Goal: Contribute content: Contribute content

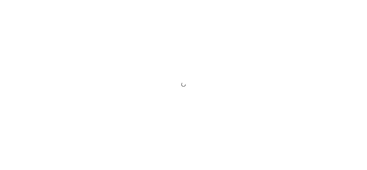
click at [200, 132] on div at bounding box center [183, 85] width 367 height 170
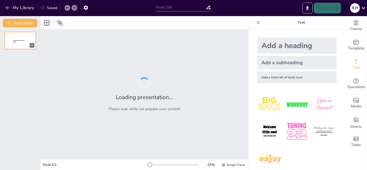
type input "New Sendsteps"
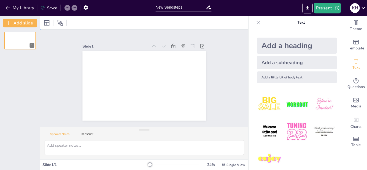
click at [158, 91] on div at bounding box center [141, 85] width 139 height 105
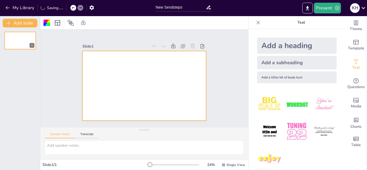
click at [262, 106] on img at bounding box center [269, 104] width 25 height 25
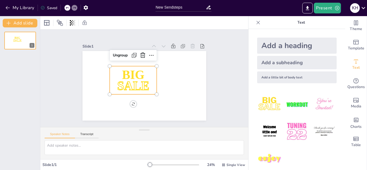
click at [134, 83] on span "SALE" at bounding box center [133, 85] width 32 height 13
click at [163, 68] on icon at bounding box center [167, 72] width 8 height 8
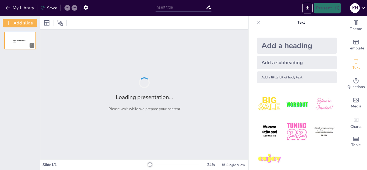
type input "New Sendsteps"
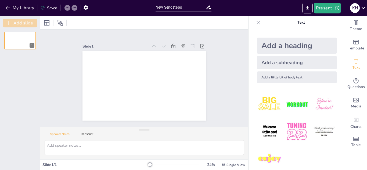
click at [16, 23] on button "Add slide" at bounding box center [20, 23] width 35 height 9
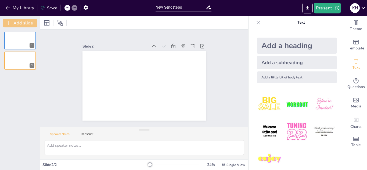
click at [16, 23] on button "Add slide" at bounding box center [20, 23] width 35 height 9
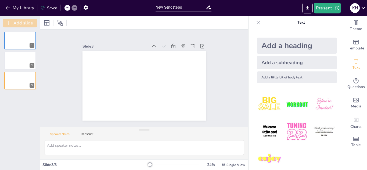
click at [16, 23] on button "Add slide" at bounding box center [20, 23] width 35 height 9
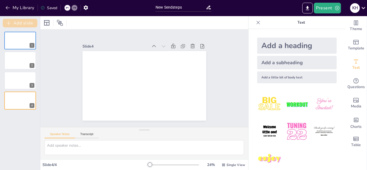
click at [16, 23] on button "Add slide" at bounding box center [20, 23] width 35 height 9
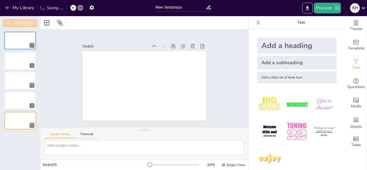
click at [16, 23] on button "Add slide" at bounding box center [20, 23] width 35 height 9
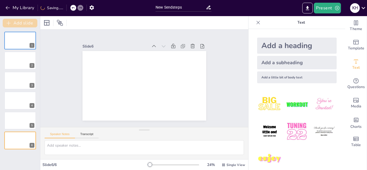
click at [16, 23] on button "Add slide" at bounding box center [20, 23] width 35 height 9
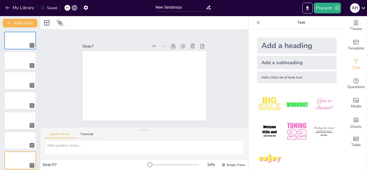
click at [279, 44] on div "Add a heading" at bounding box center [297, 46] width 80 height 16
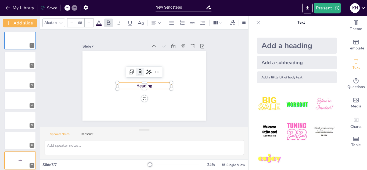
click at [141, 70] on icon at bounding box center [144, 70] width 7 height 7
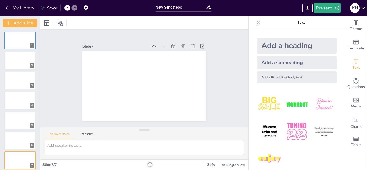
click at [261, 127] on img at bounding box center [269, 131] width 25 height 25
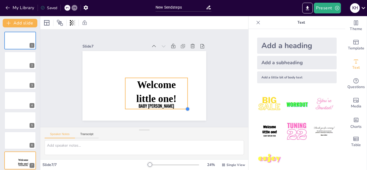
drag, startPoint x: 137, startPoint y: 83, endPoint x: 182, endPoint y: 83, distance: 45.7
click at [182, 83] on div "Welcome little one! Baby [PERSON_NAME]" at bounding box center [145, 71] width 124 height 70
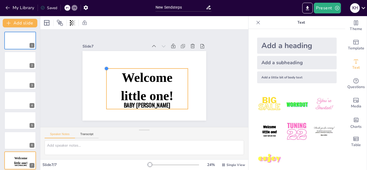
drag, startPoint x: 122, startPoint y: 75, endPoint x: 103, endPoint y: 70, distance: 19.4
click at [103, 70] on div "Welcome little one! Baby [PERSON_NAME]" at bounding box center [143, 71] width 130 height 82
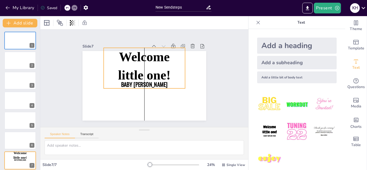
drag, startPoint x: 183, startPoint y: 104, endPoint x: 181, endPoint y: 83, distance: 20.8
click at [181, 80] on p "Baby [PERSON_NAME]" at bounding box center [144, 72] width 82 height 16
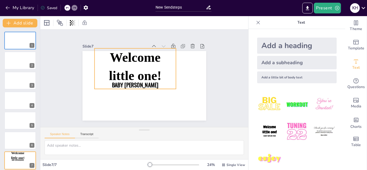
drag, startPoint x: 101, startPoint y: 83, endPoint x: 92, endPoint y: 84, distance: 9.2
click at [106, 84] on p "Baby [PERSON_NAME]" at bounding box center [141, 89] width 70 height 54
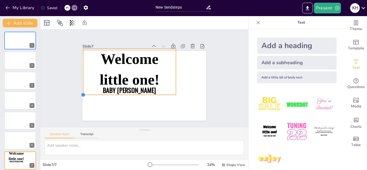
drag, startPoint x: 90, startPoint y: 85, endPoint x: 78, endPoint y: 77, distance: 14.0
click at [78, 77] on div "Welcome little one! Baby [PERSON_NAME]" at bounding box center [141, 72] width 142 height 122
drag, startPoint x: 173, startPoint y: 90, endPoint x: 171, endPoint y: 92, distance: 3.2
click at [171, 92] on div "Welcome little one! Baby [PERSON_NAME]" at bounding box center [155, 103] width 113 height 50
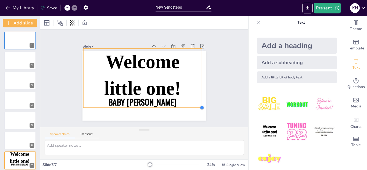
drag, startPoint x: 171, startPoint y: 92, endPoint x: 197, endPoint y: 89, distance: 26.9
click at [197, 89] on div "Welcome little one! Baby [PERSON_NAME]" at bounding box center [139, 72] width 141 height 129
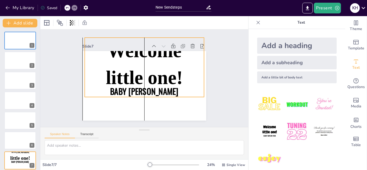
drag, startPoint x: 198, startPoint y: 103, endPoint x: 199, endPoint y: 92, distance: 11.0
click at [196, 92] on p "Baby [PERSON_NAME]" at bounding box center [139, 66] width 114 height 59
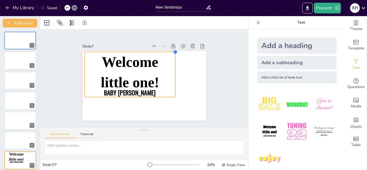
drag, startPoint x: 200, startPoint y: 35, endPoint x: 171, endPoint y: 99, distance: 70.4
click at [171, 99] on div "Welcome little one! Baby [PERSON_NAME]" at bounding box center [145, 86] width 130 height 82
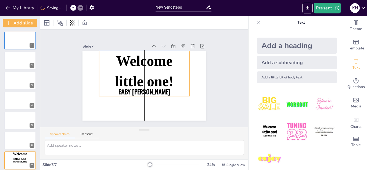
drag, startPoint x: 147, startPoint y: 73, endPoint x: 160, endPoint y: 71, distance: 13.0
click at [160, 71] on span "Welcome little one!" at bounding box center [149, 74] width 65 height 67
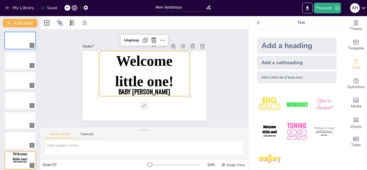
click at [155, 60] on span "Welcome little one!" at bounding box center [149, 82] width 65 height 67
click at [155, 60] on span "Welcome little one!" at bounding box center [138, 80] width 56 height 67
click at [177, 97] on icon at bounding box center [180, 100] width 7 height 7
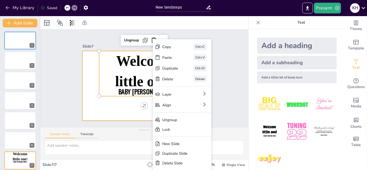
click at [83, 103] on div at bounding box center [138, 74] width 122 height 142
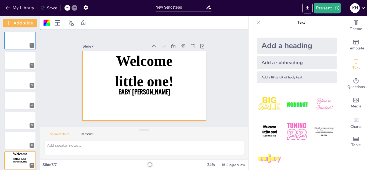
click at [194, 59] on div at bounding box center [141, 72] width 142 height 122
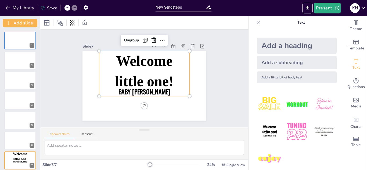
click at [135, 59] on span "Welcome little one!" at bounding box center [149, 74] width 65 height 67
click at [148, 112] on div "Ungroup" at bounding box center [157, 116] width 19 height 9
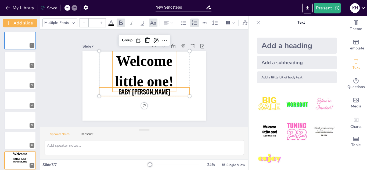
click at [156, 58] on span "Welcome little one!" at bounding box center [137, 78] width 42 height 61
type input "225.2"
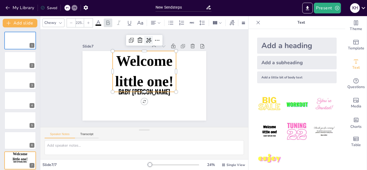
click at [177, 87] on icon at bounding box center [181, 91] width 8 height 8
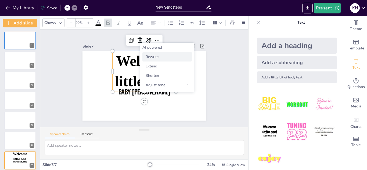
click at [146, 58] on span "Rewrite" at bounding box center [152, 56] width 13 height 5
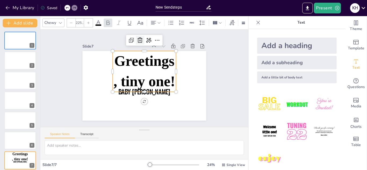
click at [112, 63] on icon at bounding box center [107, 67] width 9 height 9
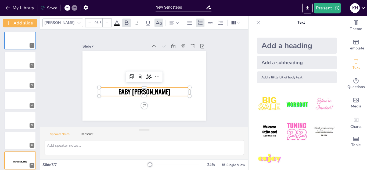
click at [137, 86] on span "Baby [PERSON_NAME]" at bounding box center [151, 68] width 47 height 38
click at [144, 73] on icon at bounding box center [147, 75] width 7 height 6
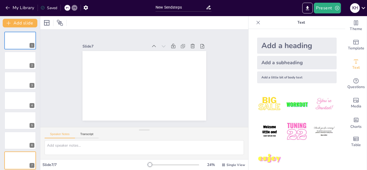
click at [287, 45] on div "Add a heading" at bounding box center [297, 46] width 80 height 16
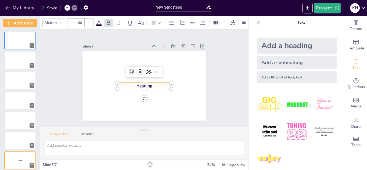
click at [149, 84] on p "Heading" at bounding box center [139, 83] width 44 height 41
click at [138, 80] on div at bounding box center [144, 81] width 54 height 10
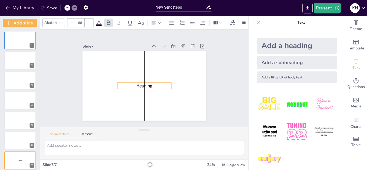
click at [143, 82] on span "Heading" at bounding box center [150, 74] width 14 height 16
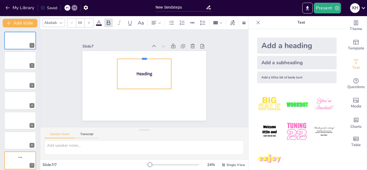
drag, startPoint x: 139, startPoint y: 79, endPoint x: 141, endPoint y: 55, distance: 24.0
click at [128, 55] on div at bounding box center [123, 76] width 10 height 54
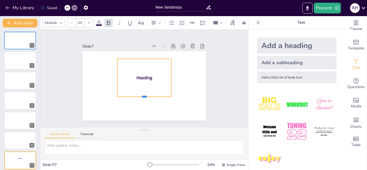
drag, startPoint x: 140, startPoint y: 87, endPoint x: 140, endPoint y: 95, distance: 7.8
click at [135, 95] on div at bounding box center [124, 72] width 21 height 53
click at [153, 21] on icon at bounding box center [154, 22] width 5 height 3
click at [214, 41] on div "Slide 1 Slide 2 Slide 3 Slide 4 Slide 5 Slide 6 Slide 7 Heading" at bounding box center [144, 78] width 139 height 224
click at [144, 75] on span "Heading" at bounding box center [144, 77] width 16 height 15
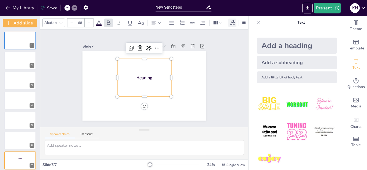
click at [230, 21] on icon at bounding box center [233, 23] width 6 height 6
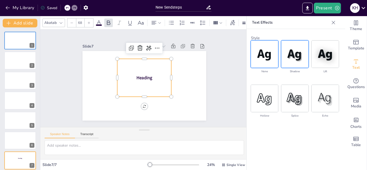
click at [294, 49] on img at bounding box center [294, 54] width 27 height 27
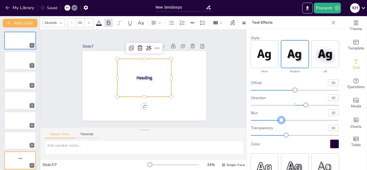
click at [280, 118] on div at bounding box center [295, 120] width 88 height 4
type input "11"
click at [260, 120] on div at bounding box center [295, 120] width 88 height 4
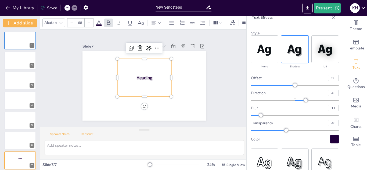
click at [87, 134] on button "Transcript" at bounding box center [87, 135] width 24 height 6
click at [81, 148] on textarea at bounding box center [144, 147] width 199 height 15
type textarea "j"
click at [144, 74] on span "Heading" at bounding box center [145, 78] width 6 height 16
click at [146, 74] on span "Heading" at bounding box center [143, 78] width 9 height 17
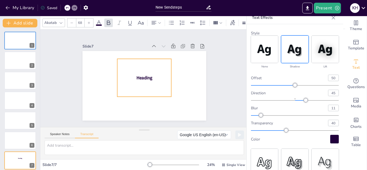
click at [146, 74] on span "Heading" at bounding box center [145, 78] width 14 height 16
click at [146, 74] on span "Heading" at bounding box center [144, 78] width 6 height 16
click at [146, 74] on span "Heading" at bounding box center [144, 79] width 15 height 16
click at [146, 74] on span "Heading" at bounding box center [144, 78] width 13 height 17
click at [146, 74] on span "Heading" at bounding box center [144, 78] width 12 height 17
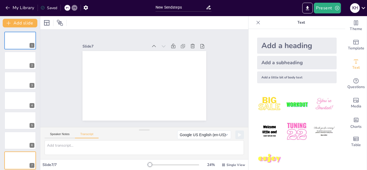
click at [299, 20] on p "Text" at bounding box center [301, 22] width 77 height 13
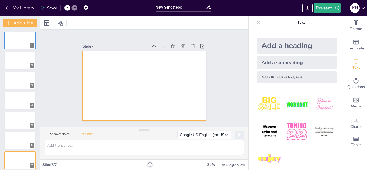
click at [145, 73] on div at bounding box center [149, 72] width 138 height 135
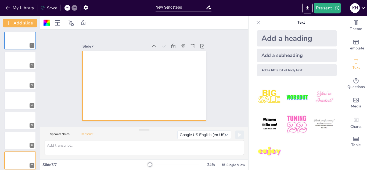
click at [266, 99] on img at bounding box center [269, 97] width 25 height 25
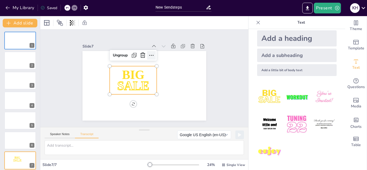
click at [148, 100] on icon at bounding box center [150, 101] width 4 height 3
click at [114, 62] on div "Ungroup" at bounding box center [112, 70] width 21 height 17
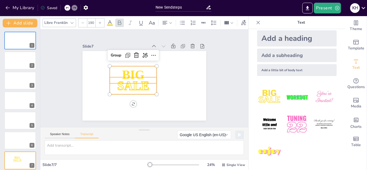
click at [129, 77] on p "SALE" at bounding box center [146, 91] width 35 height 50
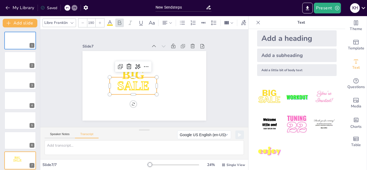
click at [132, 77] on p "SALE" at bounding box center [157, 73] width 50 height 27
click at [133, 70] on icon at bounding box center [131, 74] width 9 height 9
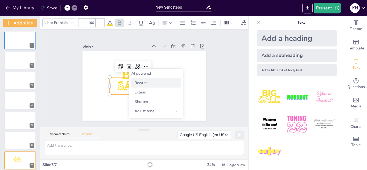
click at [142, 81] on span "Rewrite" at bounding box center [141, 82] width 13 height 5
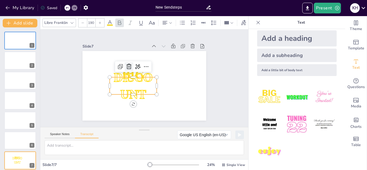
click at [127, 89] on icon at bounding box center [130, 92] width 7 height 7
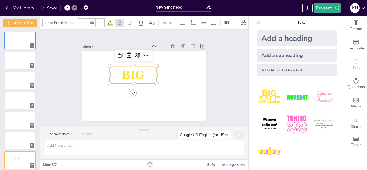
click at [143, 72] on span "BIG" at bounding box center [156, 75] width 26 height 23
click at [148, 101] on icon at bounding box center [152, 105] width 8 height 8
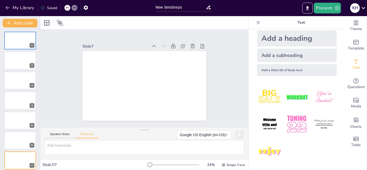
click at [363, 5] on icon at bounding box center [363, 7] width 7 height 7
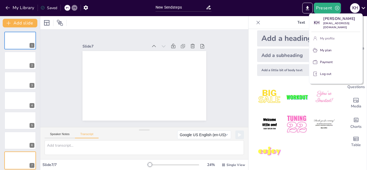
click at [329, 38] on p "My profile" at bounding box center [327, 38] width 15 height 5
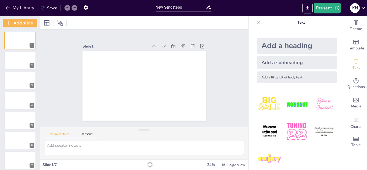
click at [209, 8] on icon at bounding box center [208, 8] width 4 height 4
click at [171, 3] on div "New Sendsteps" at bounding box center [183, 6] width 61 height 13
click at [168, 8] on input "New Sendsteps" at bounding box center [181, 7] width 50 height 8
click at [168, 8] on input "New Selzlndsteps" at bounding box center [181, 7] width 50 height 8
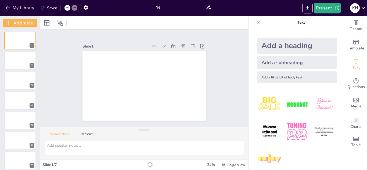
type input "N"
type input "p"
type input "practicas culturales de [GEOGRAPHIC_DATA] y mi comunidad"
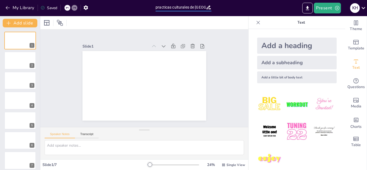
click at [208, 7] on icon at bounding box center [208, 8] width 4 height 4
click at [198, 8] on input "practicas culturales de [GEOGRAPHIC_DATA] y mi comunidad" at bounding box center [181, 7] width 50 height 8
click at [198, 8] on input "practicas culturales de mexico y mi comunidad" at bounding box center [181, 7] width 50 height 8
drag, startPoint x: 184, startPoint y: 7, endPoint x: 147, endPoint y: 8, distance: 36.9
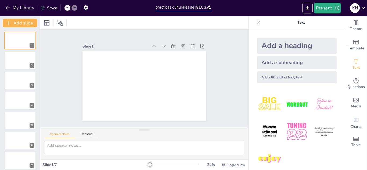
click at [147, 8] on div "My Library Saved practicas culturales de mexico y mi comunidad Present K H" at bounding box center [183, 8] width 367 height 16
drag, startPoint x: 201, startPoint y: 7, endPoint x: 212, endPoint y: 6, distance: 11.3
click at [212, 6] on div "practicas culturales de mexico y mi comunidad" at bounding box center [183, 6] width 61 height 13
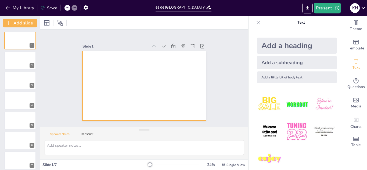
scroll to position [0, 0]
click at [158, 64] on div at bounding box center [145, 86] width 124 height 70
click at [278, 42] on div "Add a heading" at bounding box center [297, 46] width 80 height 16
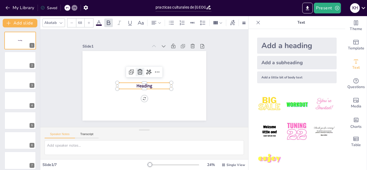
click at [138, 69] on icon at bounding box center [140, 71] width 5 height 5
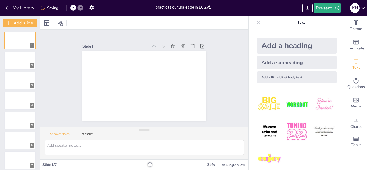
click at [192, 8] on input "practicas culturales de mexico y mi comunidad" at bounding box center [181, 7] width 50 height 8
click at [207, 7] on icon at bounding box center [209, 8] width 6 height 6
click at [207, 8] on icon at bounding box center [208, 8] width 4 height 4
click at [85, 6] on icon "button" at bounding box center [86, 8] width 6 height 6
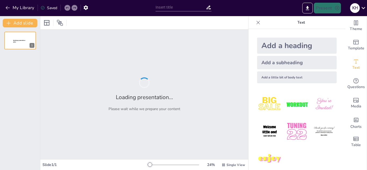
type input "practicas culturales de [GEOGRAPHIC_DATA] y mi comunidad"
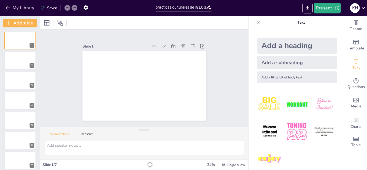
click at [160, 166] on div at bounding box center [174, 165] width 52 height 4
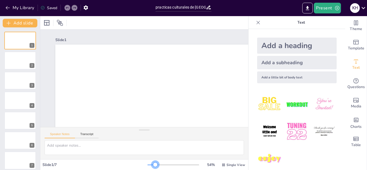
click at [152, 165] on div at bounding box center [152, 165] width 8 height 1
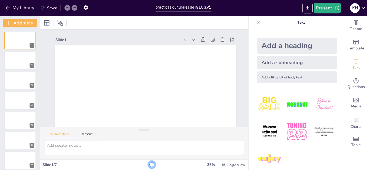
click at [148, 165] on div at bounding box center [150, 165] width 4 height 1
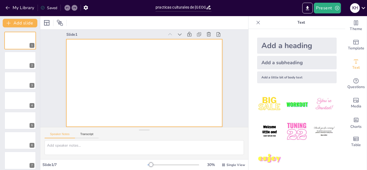
scroll to position [9, 0]
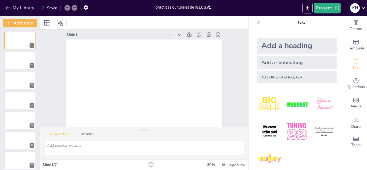
click at [189, 8] on input "practicas culturales de mexico y mi comunidad" at bounding box center [181, 7] width 50 height 8
click at [73, 6] on icon at bounding box center [74, 7] width 3 height 3
click at [55, 22] on div at bounding box center [54, 23] width 24 height 9
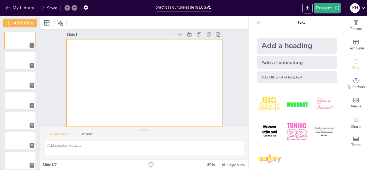
click at [92, 39] on div at bounding box center [141, 82] width 177 height 162
click at [92, 39] on div at bounding box center [142, 82] width 178 height 143
click at [50, 23] on div at bounding box center [46, 23] width 9 height 9
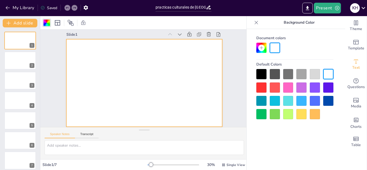
click at [290, 100] on div at bounding box center [288, 101] width 10 height 10
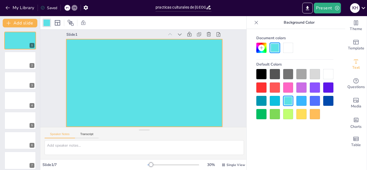
click at [303, 99] on div at bounding box center [301, 101] width 10 height 10
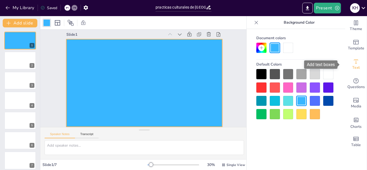
click at [353, 63] on icon "Add text boxes" at bounding box center [356, 61] width 6 height 6
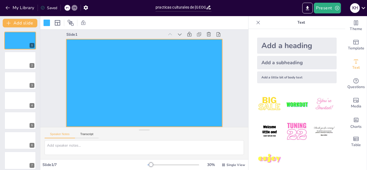
click at [298, 20] on p "Text" at bounding box center [301, 22] width 77 height 13
click at [267, 44] on div "Add a heading" at bounding box center [297, 46] width 80 height 16
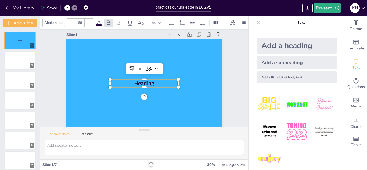
click at [150, 77] on span "Heading" at bounding box center [143, 83] width 21 height 12
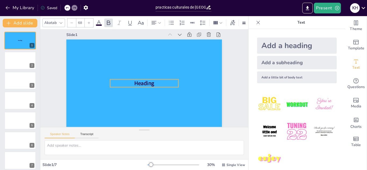
click at [150, 77] on span "Heading" at bounding box center [141, 82] width 20 height 19
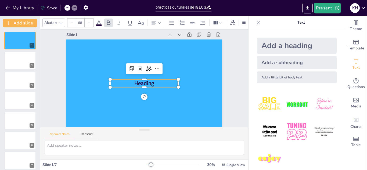
click at [144, 79] on span "Heading" at bounding box center [140, 79] width 10 height 20
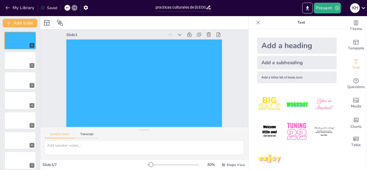
click at [262, 43] on div "Add a heading" at bounding box center [297, 46] width 80 height 16
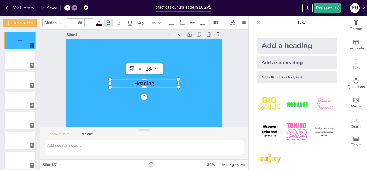
click at [148, 79] on span "Heading" at bounding box center [140, 81] width 18 height 20
click at [148, 79] on span "Heading" at bounding box center [141, 82] width 21 height 16
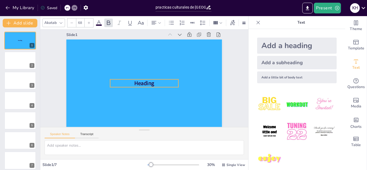
click at [148, 79] on span "Heading" at bounding box center [141, 82] width 20 height 18
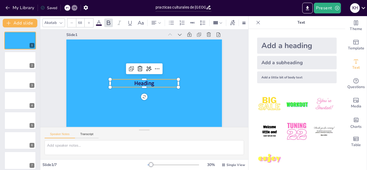
click at [140, 79] on span "Heading" at bounding box center [141, 82] width 21 height 16
click at [140, 79] on span "Heading" at bounding box center [142, 82] width 21 height 13
click at [140, 79] on span "Heading" at bounding box center [141, 82] width 20 height 18
click at [140, 79] on span "Heading" at bounding box center [141, 82] width 21 height 16
click at [132, 80] on span "Heading" at bounding box center [142, 82] width 21 height 13
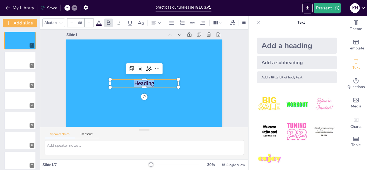
click at [132, 80] on span "Heading" at bounding box center [142, 82] width 21 height 13
click at [160, 77] on p "Heading" at bounding box center [143, 83] width 68 height 22
click at [160, 77] on p "Heading" at bounding box center [142, 83] width 67 height 28
click at [159, 79] on p "Heading" at bounding box center [142, 83] width 65 height 35
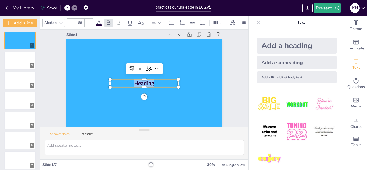
click at [148, 81] on span "Heading" at bounding box center [141, 82] width 20 height 18
click at [148, 81] on span "Heading" at bounding box center [142, 82] width 21 height 15
click at [150, 80] on p "Heading" at bounding box center [142, 83] width 67 height 28
click at [147, 80] on span "Heading" at bounding box center [142, 82] width 21 height 13
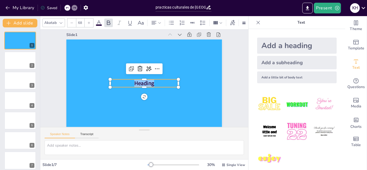
click at [147, 80] on span "Heading" at bounding box center [143, 83] width 21 height 12
click at [147, 80] on span "Heading" at bounding box center [140, 81] width 18 height 20
drag, startPoint x: 147, startPoint y: 80, endPoint x: 157, endPoint y: 71, distance: 13.0
click at [157, 71] on div "Heading" at bounding box center [143, 83] width 170 height 118
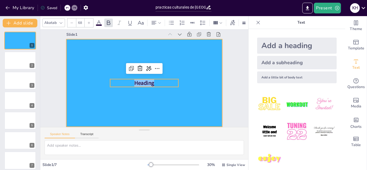
click at [157, 71] on div at bounding box center [143, 83] width 170 height 118
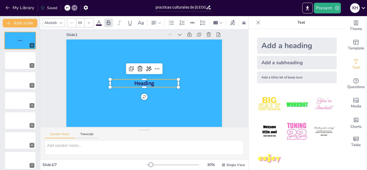
click at [146, 78] on span "Heading" at bounding box center [142, 82] width 21 height 13
click at [150, 78] on p "Heading" at bounding box center [143, 83] width 68 height 22
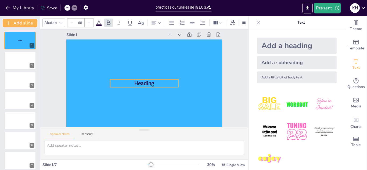
click at [150, 78] on p "Heading" at bounding box center [143, 83] width 68 height 22
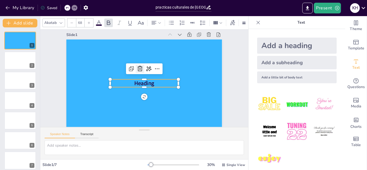
click at [138, 64] on icon at bounding box center [142, 68] width 8 height 8
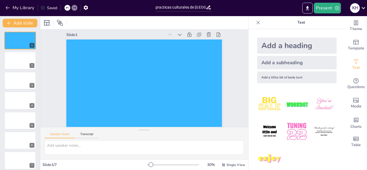
click at [267, 108] on img at bounding box center [269, 104] width 25 height 25
drag, startPoint x: 154, startPoint y: 89, endPoint x: 103, endPoint y: 66, distance: 56.0
click at [103, 66] on div "BIG SALE" at bounding box center [143, 83] width 170 height 118
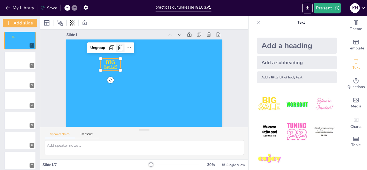
click at [128, 44] on icon at bounding box center [131, 41] width 6 height 6
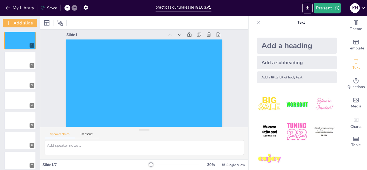
click at [266, 126] on img at bounding box center [269, 131] width 25 height 25
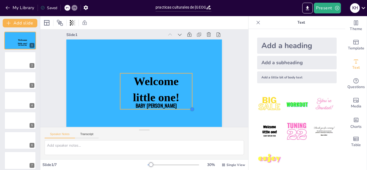
drag, startPoint x: 138, startPoint y: 81, endPoint x: 189, endPoint y: 102, distance: 55.1
click at [189, 102] on div "Welcome little one! Baby [PERSON_NAME]" at bounding box center [144, 83] width 164 height 103
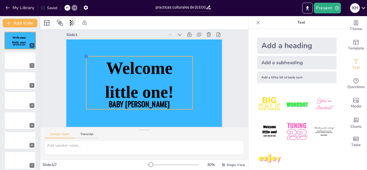
drag, startPoint x: 114, startPoint y: 69, endPoint x: 94, endPoint y: 52, distance: 26.5
click at [94, 52] on div "Welcome little one! Baby [PERSON_NAME]" at bounding box center [142, 82] width 175 height 131
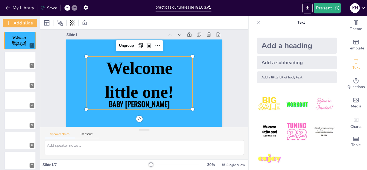
click at [170, 66] on p "Welcome little one!" at bounding box center [138, 79] width 85 height 68
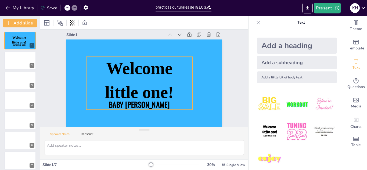
click at [170, 66] on p "Welcome little one!" at bounding box center [139, 80] width 83 height 62
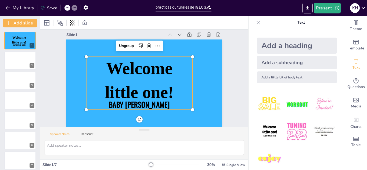
click at [170, 66] on p "Welcome little one!" at bounding box center [139, 80] width 83 height 62
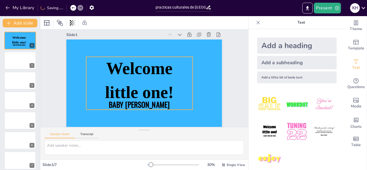
click at [170, 66] on p "Welcome little one!" at bounding box center [138, 79] width 85 height 69
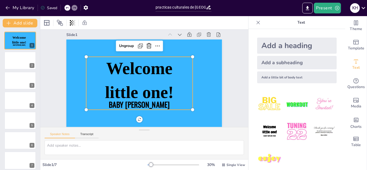
click at [168, 66] on span "Welcome little one!" at bounding box center [138, 80] width 75 height 56
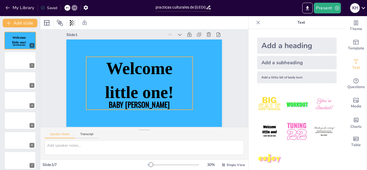
click at [168, 66] on span "Welcome little one!" at bounding box center [138, 80] width 75 height 56
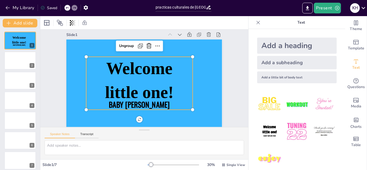
click at [160, 101] on span "Baby [PERSON_NAME]" at bounding box center [134, 102] width 62 height 23
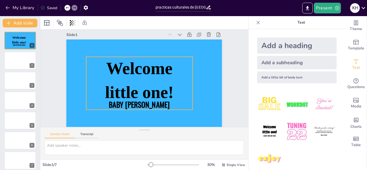
click at [160, 101] on span "Baby [PERSON_NAME]" at bounding box center [134, 102] width 62 height 23
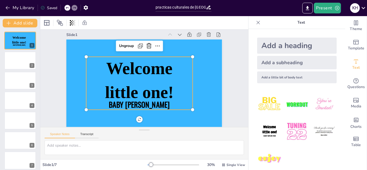
click at [157, 101] on span "Baby [PERSON_NAME]" at bounding box center [134, 102] width 62 height 23
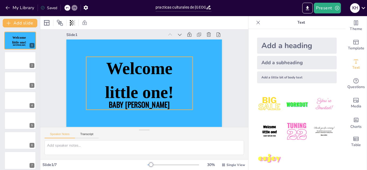
click at [157, 101] on span "Baby [PERSON_NAME]" at bounding box center [134, 102] width 62 height 23
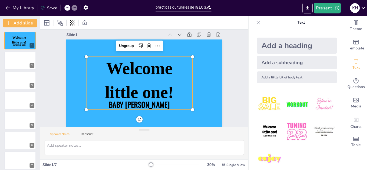
click at [152, 69] on span "Welcome little one!" at bounding box center [138, 79] width 77 height 61
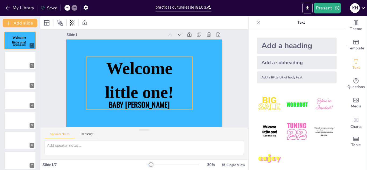
click at [152, 69] on span "Welcome little one!" at bounding box center [138, 80] width 75 height 56
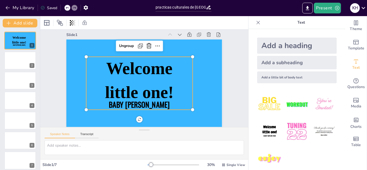
click at [152, 69] on span "Welcome little one!" at bounding box center [138, 80] width 75 height 56
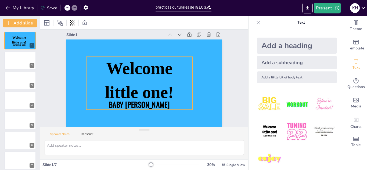
click at [152, 69] on span "Welcome little one!" at bounding box center [138, 78] width 79 height 66
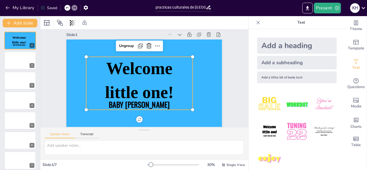
click at [163, 91] on span "Welcome little one!" at bounding box center [138, 80] width 75 height 56
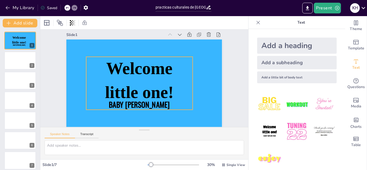
click at [163, 91] on span "Welcome little one!" at bounding box center [138, 80] width 75 height 56
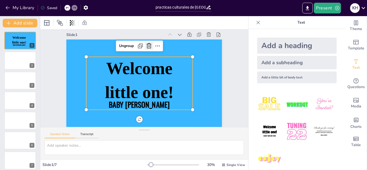
click at [153, 45] on icon at bounding box center [156, 48] width 6 height 6
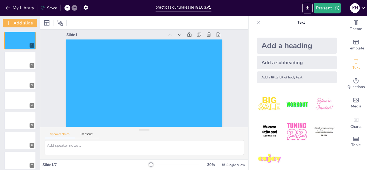
click at [281, 46] on div "Add a heading" at bounding box center [297, 46] width 80 height 16
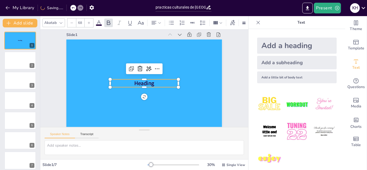
click at [151, 79] on p "Heading" at bounding box center [142, 83] width 65 height 35
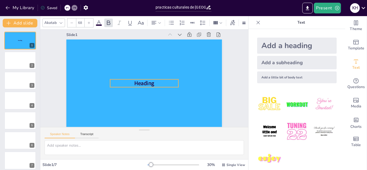
click at [151, 79] on p "Heading" at bounding box center [143, 83] width 68 height 22
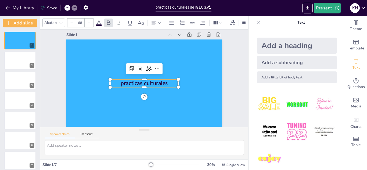
click at [60, 21] on icon at bounding box center [61, 23] width 4 height 4
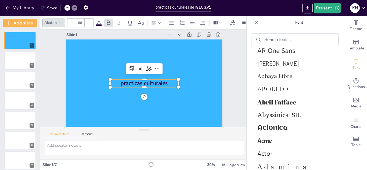
scroll to position [203, 0]
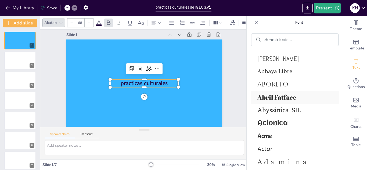
click at [276, 96] on span "Abril Fatface" at bounding box center [293, 97] width 73 height 9
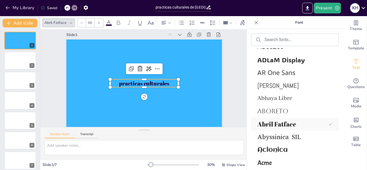
scroll to position [230, 0]
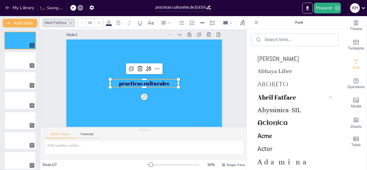
click at [169, 80] on p "practicas culturales" at bounding box center [142, 83] width 67 height 28
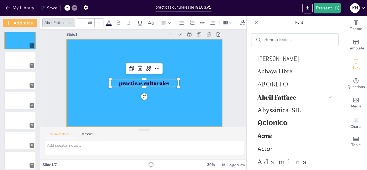
click at [63, 56] on div at bounding box center [144, 82] width 164 height 103
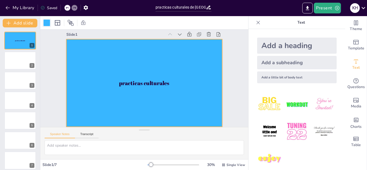
click at [48, 21] on div at bounding box center [47, 23] width 6 height 6
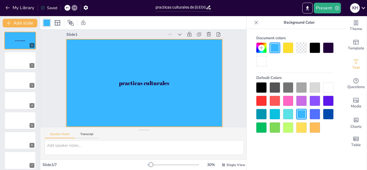
click at [258, 63] on div at bounding box center [261, 61] width 10 height 10
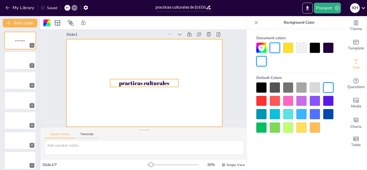
click at [167, 80] on p "practicas culturales" at bounding box center [143, 83] width 68 height 22
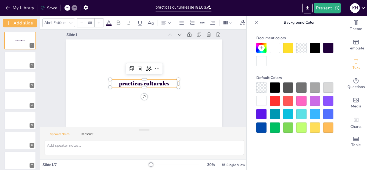
click at [167, 80] on p "practicas culturales" at bounding box center [143, 83] width 68 height 22
click at [167, 80] on p "practicas culturales" at bounding box center [142, 83] width 67 height 28
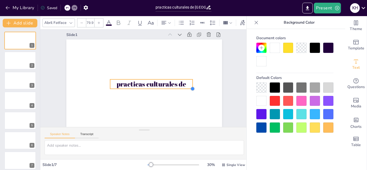
type input "77.5"
drag, startPoint x: 175, startPoint y: 84, endPoint x: 167, endPoint y: 85, distance: 7.9
click at [167, 85] on div "practicas culturales de" at bounding box center [143, 83] width 170 height 118
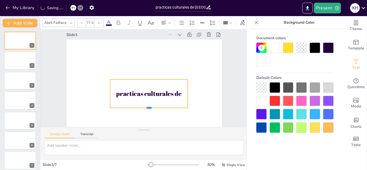
drag, startPoint x: 145, startPoint y: 86, endPoint x: 147, endPoint y: 107, distance: 21.6
click at [147, 107] on div at bounding box center [139, 110] width 75 height 28
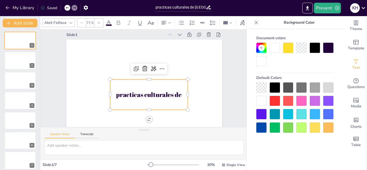
drag, startPoint x: 146, startPoint y: 93, endPoint x: 147, endPoint y: 100, distance: 6.8
click at [147, 100] on div "practicas culturales de" at bounding box center [146, 95] width 82 height 46
click at [147, 100] on div "practicas culturales de" at bounding box center [143, 95] width 83 height 53
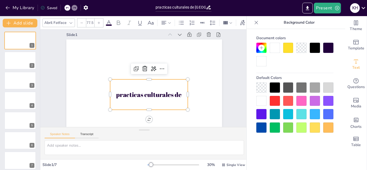
scroll to position [9, 0]
click at [113, 98] on div "practicas culturales de" at bounding box center [143, 95] width 83 height 53
click at [113, 98] on div "practicas culturales de" at bounding box center [146, 95] width 82 height 46
click at [173, 92] on p "practicas culturales de" at bounding box center [139, 94] width 68 height 53
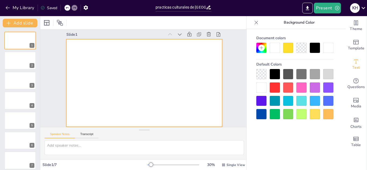
click at [86, 53] on div at bounding box center [143, 83] width 170 height 118
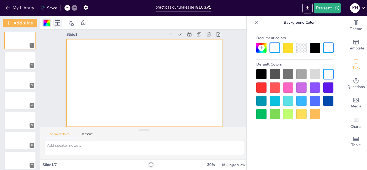
click at [56, 23] on icon at bounding box center [57, 23] width 6 height 6
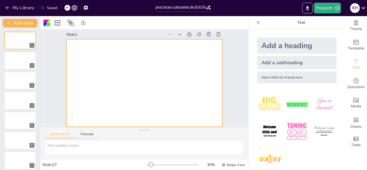
click at [72, 23] on icon at bounding box center [71, 23] width 6 height 6
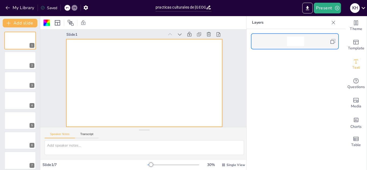
click at [298, 44] on div at bounding box center [295, 42] width 17 height 10
click at [70, 23] on icon at bounding box center [71, 23] width 6 height 6
click at [57, 23] on icon at bounding box center [57, 22] width 5 height 5
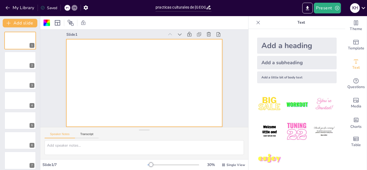
click at [274, 46] on div "Add a heading" at bounding box center [297, 46] width 80 height 16
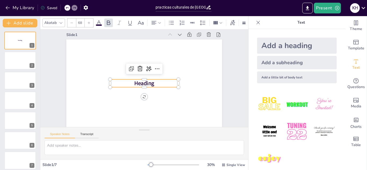
click at [144, 80] on span "Heading" at bounding box center [144, 83] width 20 height 10
click at [153, 80] on p "Heading" at bounding box center [144, 83] width 69 height 15
click at [51, 19] on div "Akatab" at bounding box center [50, 22] width 15 height 7
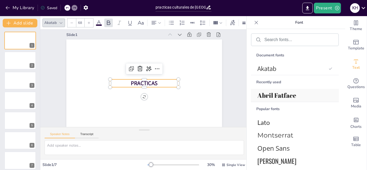
click at [278, 98] on span "Abril Fatface" at bounding box center [293, 95] width 73 height 9
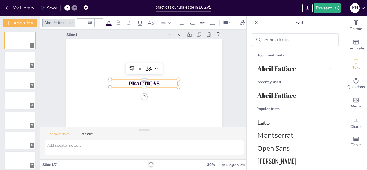
click at [164, 79] on p "PRACTICAS" at bounding box center [144, 83] width 69 height 15
click at [157, 79] on p "PRACTICAS" at bounding box center [144, 83] width 69 height 15
click at [157, 79] on p "PRACTICAS" at bounding box center [142, 83] width 67 height 28
click at [157, 79] on p "PRACTICAS" at bounding box center [141, 82] width 63 height 41
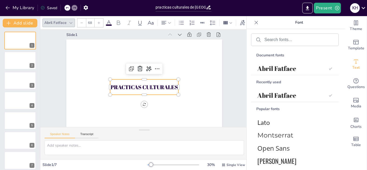
scroll to position [5, 0]
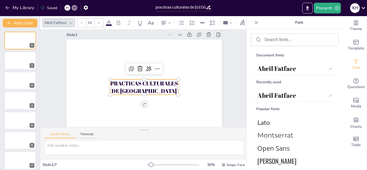
click at [138, 92] on span "PRACTICAS CULTURALES DE MEXICO" at bounding box center [140, 86] width 65 height 46
click at [140, 91] on span "PRACTICAS CULTURALES DE MEXICO" at bounding box center [137, 83] width 51 height 63
click at [159, 90] on p "PRACTICAS CULTURALES DE MEXICO" at bounding box center [142, 87] width 70 height 36
click at [159, 88] on p "PRACTICAS CULTURALES DE MEXICO" at bounding box center [142, 86] width 70 height 29
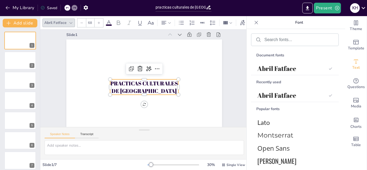
click at [157, 85] on p "PRACTICAS CULTURALES DE MEXICO" at bounding box center [142, 87] width 70 height 36
click at [157, 85] on p "PRACTICAS CULTURALES DE MEXICO" at bounding box center [140, 87] width 69 height 42
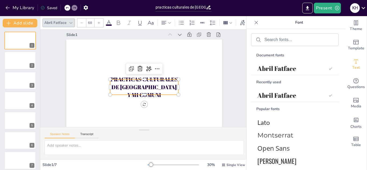
scroll to position [5, 0]
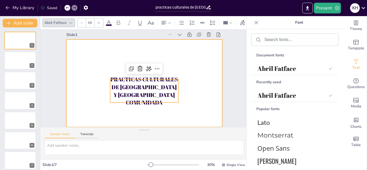
click at [183, 79] on div at bounding box center [143, 83] width 170 height 118
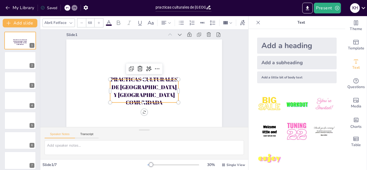
click at [164, 85] on span "PRACTICAS CULTURALES DE MEXICO Y MI COMUNIDADA" at bounding box center [143, 87] width 68 height 45
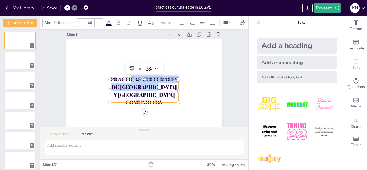
click at [174, 89] on div "PRACTICAS CULTURALES DE MEXICO Y MI COMUNIDADA" at bounding box center [142, 82] width 175 height 131
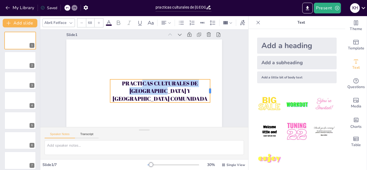
drag, startPoint x: 174, startPoint y: 89, endPoint x: 207, endPoint y: 87, distance: 32.3
click at [196, 123] on div at bounding box center [186, 133] width 19 height 20
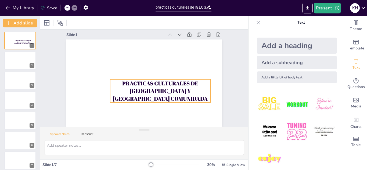
click at [113, 81] on div "PRACTICAS CULTURALES DE MEXICO Y MI COMUNIDADA" at bounding box center [153, 97] width 101 height 62
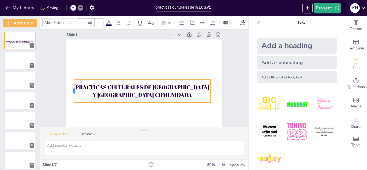
drag, startPoint x: 105, startPoint y: 89, endPoint x: 69, endPoint y: 88, distance: 36.0
click at [69, 88] on div at bounding box center [71, 76] width 9 height 24
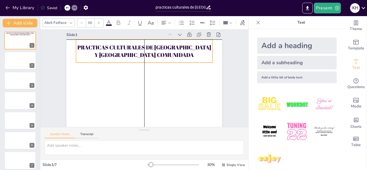
drag, startPoint x: 134, startPoint y: 89, endPoint x: 137, endPoint y: 50, distance: 38.8
click at [137, 50] on span "PRACTICAS CULTURALES DE MEXICO Y MI COMUNIDADA" at bounding box center [154, 49] width 130 height 51
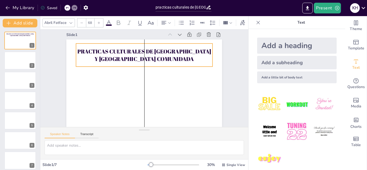
drag, startPoint x: 138, startPoint y: 59, endPoint x: 139, endPoint y: 63, distance: 4.0
click at [139, 63] on div "PRACTICAS CULTURALES DE MEXICO Y MI COMUNIDADA" at bounding box center [151, 56] width 137 height 64
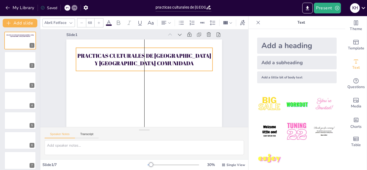
drag, startPoint x: 139, startPoint y: 65, endPoint x: 139, endPoint y: 69, distance: 4.3
click at [139, 69] on div "PRACTICAS CULTURALES DE MEXICO Y MI COMUNIDADA" at bounding box center [152, 61] width 134 height 77
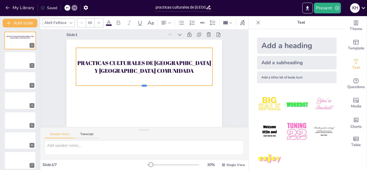
drag, startPoint x: 140, startPoint y: 71, endPoint x: 141, endPoint y: 87, distance: 15.4
click at [141, 87] on div at bounding box center [140, 87] width 126 height 59
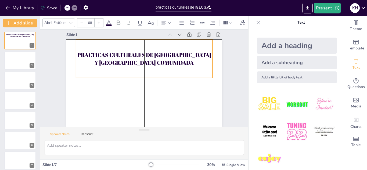
drag, startPoint x: 139, startPoint y: 48, endPoint x: 139, endPoint y: 40, distance: 8.1
click at [139, 40] on div "PRACTICAS CULTURALES DE MEXICO Y MI COMUNIDADA" at bounding box center [148, 59] width 141 height 66
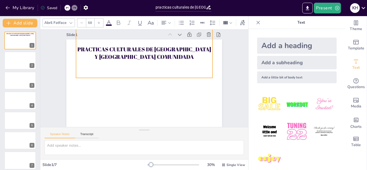
drag, startPoint x: 139, startPoint y: 38, endPoint x: 142, endPoint y: 26, distance: 11.8
click at [142, 26] on div "Abril Fatface 68 Slide 1 PRACTICAS CULTURALES DE MEXICO Y MI COMUNIDADA Slide 2…" at bounding box center [144, 93] width 208 height 154
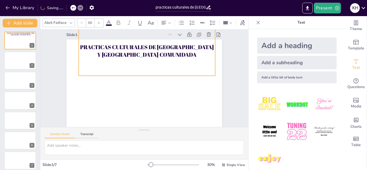
drag, startPoint x: 139, startPoint y: 76, endPoint x: 141, endPoint y: 73, distance: 3.4
click at [141, 73] on div "PRACTICAS CULTURALES DE MEXICO Y MI COMUNIDADA" at bounding box center [157, 54] width 145 height 101
click at [141, 75] on div "PRACTICAS CULTURALES DE MEXICO Y MI COMUNIDADA" at bounding box center [155, 53] width 145 height 90
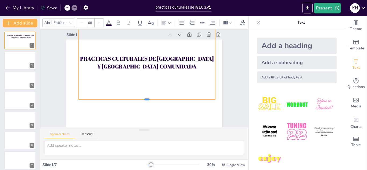
drag, startPoint x: 139, startPoint y: 77, endPoint x: 138, endPoint y: 101, distance: 23.7
click at [138, 101] on div at bounding box center [135, 100] width 120 height 72
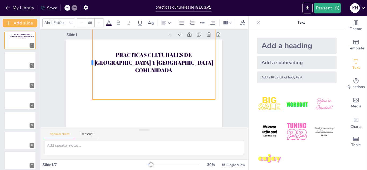
drag, startPoint x: 73, startPoint y: 61, endPoint x: 87, endPoint y: 60, distance: 13.8
click at [87, 60] on div at bounding box center [110, 34] width 47 height 62
click at [97, 19] on div at bounding box center [99, 23] width 9 height 9
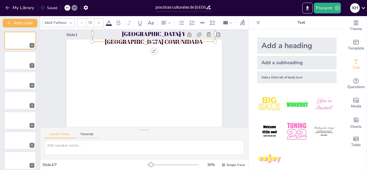
click at [97, 19] on div at bounding box center [99, 23] width 9 height 9
drag, startPoint x: 149, startPoint y: 39, endPoint x: 122, endPoint y: 41, distance: 27.5
click at [134, 41] on p "PRACTICAS CULTURALES DE MEXICO Y MI COMUNIDADA" at bounding box center [184, 55] width 100 height 107
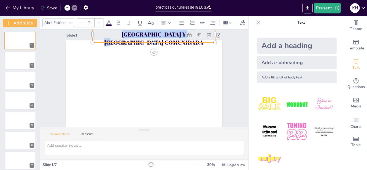
drag, startPoint x: 124, startPoint y: 30, endPoint x: 185, endPoint y: 42, distance: 61.5
click at [185, 42] on p "PRACTICAS CULTURALES DE MEXICO Y MI COMUNIDADA" at bounding box center [183, 55] width 100 height 107
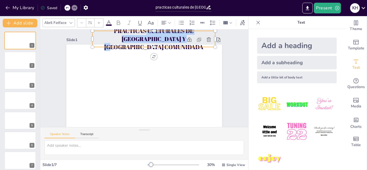
click at [84, 22] on div at bounding box center [81, 23] width 9 height 9
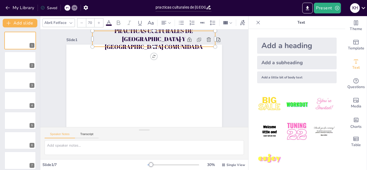
click at [84, 22] on div at bounding box center [81, 23] width 9 height 9
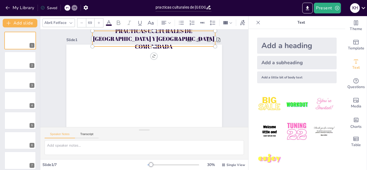
click at [84, 22] on div at bounding box center [81, 23] width 9 height 9
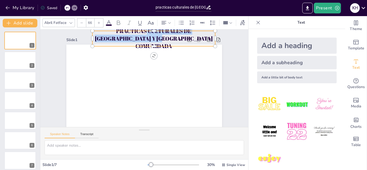
click at [84, 22] on div at bounding box center [81, 23] width 9 height 9
click at [123, 44] on p "PRACTICAS CULTURALES DE MEXICO Y MI COMUNIDADA" at bounding box center [175, 51] width 112 height 90
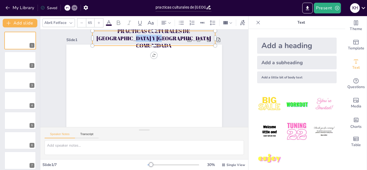
drag, startPoint x: 183, startPoint y: 45, endPoint x: 90, endPoint y: 39, distance: 93.4
click at [100, 39] on p "PRACTICAS CULTURALES DE MEXICO Y MI COMUNIDADA" at bounding box center [162, 40] width 125 height 47
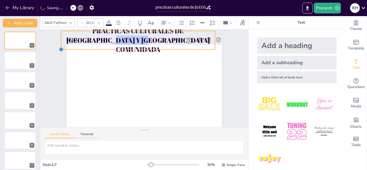
drag, startPoint x: 89, startPoint y: 45, endPoint x: 125, endPoint y: 49, distance: 35.9
click at [125, 49] on div "PRACTICAS CULTURALES DE MEXICO Y MI COMUNIDADA" at bounding box center [138, 86] width 177 height 162
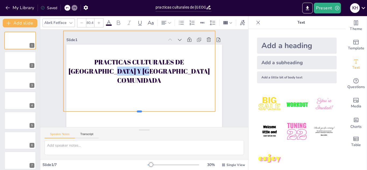
drag, startPoint x: 134, startPoint y: 51, endPoint x: 142, endPoint y: 118, distance: 67.9
click at [142, 118] on div at bounding box center [132, 112] width 149 height 36
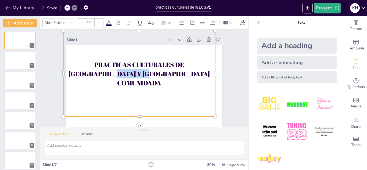
click at [134, 30] on div "Abril Fatface 80.4 Slide 1 PRACTICAS CULTURALES DE MEXICO Y MI COMUNIDADA Slide…" at bounding box center [144, 93] width 208 height 154
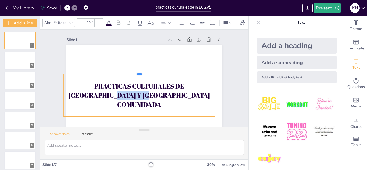
drag, startPoint x: 134, startPoint y: 30, endPoint x: 137, endPoint y: 73, distance: 42.3
click at [137, 73] on div at bounding box center [143, 70] width 125 height 93
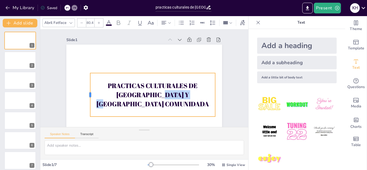
drag, startPoint x: 58, startPoint y: 96, endPoint x: 85, endPoint y: 88, distance: 27.9
click at [131, 31] on div at bounding box center [151, 20] width 41 height 21
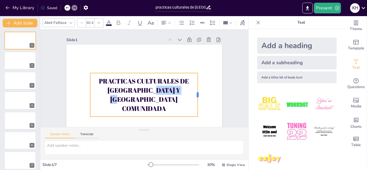
drag, startPoint x: 211, startPoint y: 95, endPoint x: 194, endPoint y: 96, distance: 17.5
click at [194, 101] on div at bounding box center [184, 121] width 26 height 40
click at [99, 22] on icon at bounding box center [98, 22] width 3 height 3
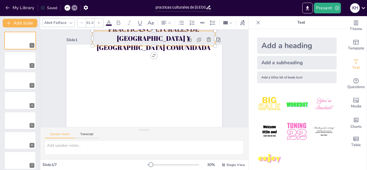
click at [81, 23] on icon at bounding box center [82, 23] width 2 height 0
click at [114, 40] on p "PRACTICAS CULTURALES DE MEXICO Y MI COMUNIDADA" at bounding box center [173, 48] width 120 height 85
click at [64, 7] on div "My Library Saved" at bounding box center [45, 8] width 91 height 10
click at [65, 6] on div at bounding box center [67, 8] width 6 height 6
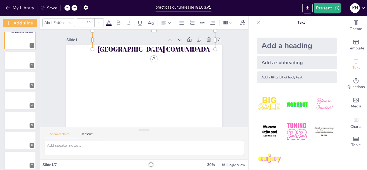
click at [65, 6] on div at bounding box center [67, 8] width 6 height 6
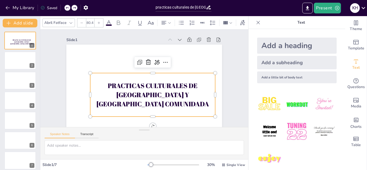
click at [65, 6] on div at bounding box center [67, 8] width 6 height 6
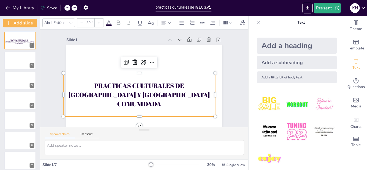
click at [65, 6] on div at bounding box center [67, 8] width 6 height 6
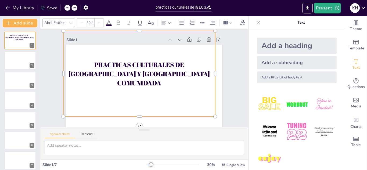
click at [67, 6] on div at bounding box center [67, 8] width 6 height 6
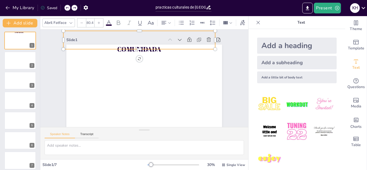
click at [67, 6] on div at bounding box center [67, 8] width 6 height 6
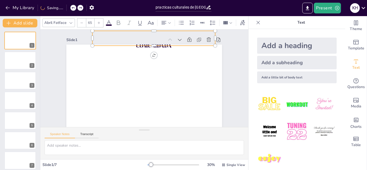
click at [67, 6] on div "My Library Saving......" at bounding box center [48, 8] width 97 height 10
click at [67, 6] on div at bounding box center [67, 8] width 6 height 6
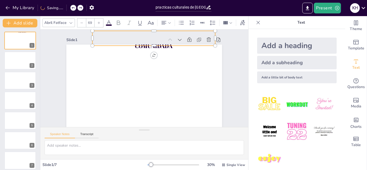
click at [67, 6] on div "My Library Saving......" at bounding box center [48, 8] width 97 height 10
click at [67, 6] on div at bounding box center [67, 8] width 6 height 6
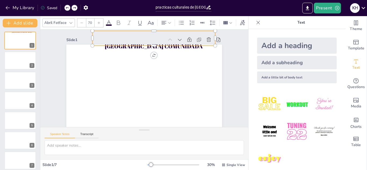
click at [67, 6] on div at bounding box center [67, 8] width 6 height 6
drag, startPoint x: 149, startPoint y: 40, endPoint x: 150, endPoint y: 46, distance: 6.2
click at [150, 46] on div "Slide 1 PRACTICAS CULTURALES DE MEXICO Y MI COMUNIDADA" at bounding box center [143, 84] width 172 height 126
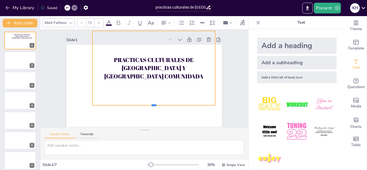
drag, startPoint x: 150, startPoint y: 46, endPoint x: 150, endPoint y: 106, distance: 59.7
click at [150, 106] on div at bounding box center [141, 109] width 114 height 54
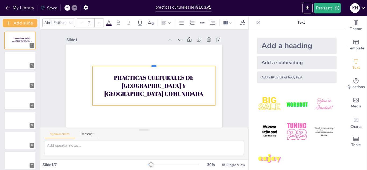
drag, startPoint x: 149, startPoint y: 30, endPoint x: 149, endPoint y: 66, distance: 36.3
click at [149, 66] on div at bounding box center [158, 67] width 118 height 42
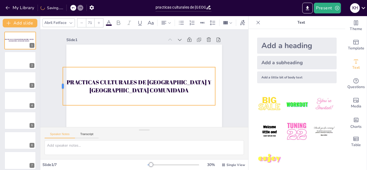
drag, startPoint x: 87, startPoint y: 85, endPoint x: 58, endPoint y: 87, distance: 29.6
click at [78, 21] on div at bounding box center [95, 10] width 35 height 23
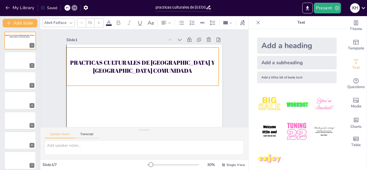
drag, startPoint x: 142, startPoint y: 75, endPoint x: 145, endPoint y: 56, distance: 19.4
click at [145, 56] on div "PRACTICAS CULTURALES DE MEXICO Y MI COMUNIDADA" at bounding box center [147, 67] width 155 height 97
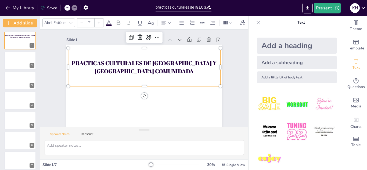
click at [97, 21] on icon at bounding box center [98, 22] width 3 height 3
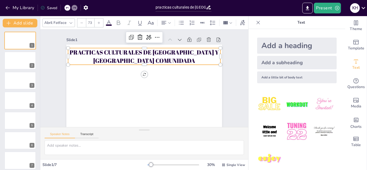
click at [97, 21] on icon at bounding box center [98, 22] width 3 height 3
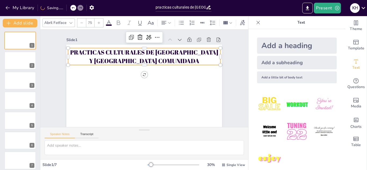
click at [97, 21] on icon at bounding box center [98, 22] width 3 height 3
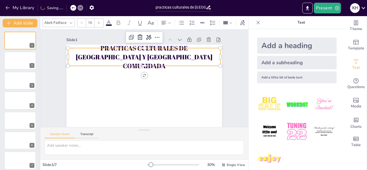
click at [97, 21] on icon at bounding box center [98, 22] width 3 height 3
type input "82"
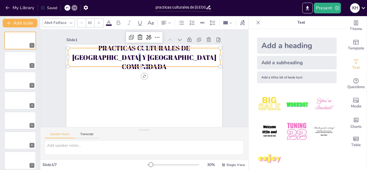
click at [140, 66] on span "PRACTICAS CULTURALES DE MEXICO Y MI COMUNIDADA" at bounding box center [146, 56] width 144 height 35
click at [177, 66] on p "PRACTICAS CULTURALES DE MEXICO Y MI COMUNIDADA" at bounding box center [153, 59] width 150 height 87
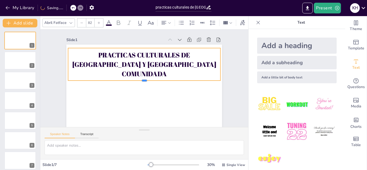
drag, startPoint x: 141, startPoint y: 67, endPoint x: 141, endPoint y: 81, distance: 14.0
click at [141, 81] on div at bounding box center [143, 82] width 146 height 51
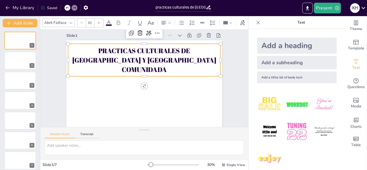
scroll to position [4, 0]
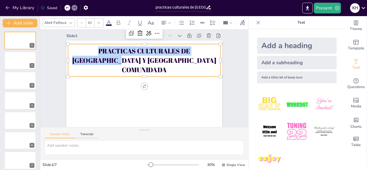
drag, startPoint x: 109, startPoint y: 67, endPoint x: 89, endPoint y: 78, distance: 23.0
click at [99, 78] on div "PRACTICAS CULTURALES DE MEXICO Y MI COMUNIDADA" at bounding box center [150, 78] width 103 height 164
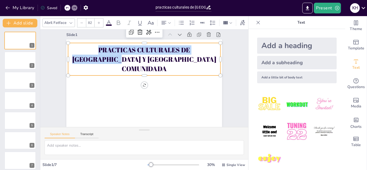
scroll to position [9, 0]
click at [185, 66] on div "PRACTICAS CULTURALES DE MEXICO Y MI COMUNIDADA" at bounding box center [150, 60] width 155 height 78
click at [185, 66] on div "PRACTICAS CULTURALES DE MEXICO Y MI COMUNIDADA" at bounding box center [146, 59] width 155 height 48
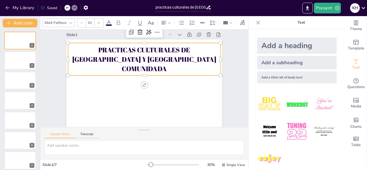
click at [181, 59] on p "PRACTICAS CULTURALES DE MEXICO Y MI COMUNIDADA" at bounding box center [152, 60] width 150 height 87
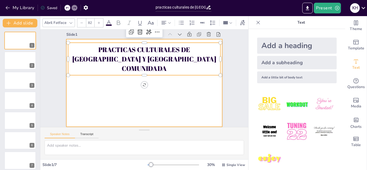
click at [85, 81] on div at bounding box center [142, 82] width 178 height 143
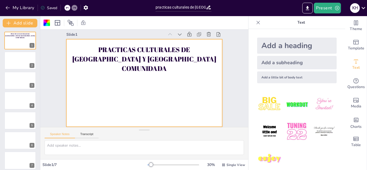
click at [262, 64] on div "Add a subheading" at bounding box center [297, 62] width 80 height 13
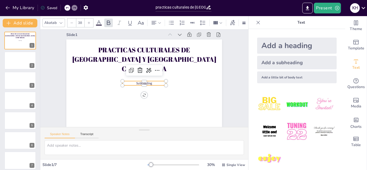
click at [151, 77] on p "Subheading" at bounding box center [149, 79] width 4 height 44
click at [152, 77] on p "Subheading" at bounding box center [142, 82] width 43 height 17
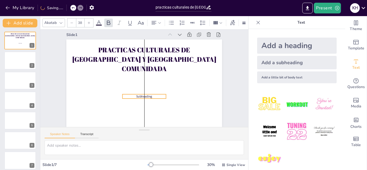
drag, startPoint x: 139, startPoint y: 81, endPoint x: 140, endPoint y: 94, distance: 13.2
click at [140, 94] on span "Subheading" at bounding box center [139, 95] width 16 height 9
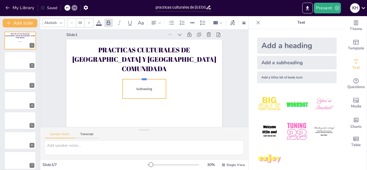
drag, startPoint x: 139, startPoint y: 89, endPoint x: 140, endPoint y: 74, distance: 15.1
click at [140, 74] on div at bounding box center [144, 77] width 43 height 17
click at [150, 84] on p "Subheading" at bounding box center [141, 88] width 43 height 17
click at [150, 84] on p "Subheading" at bounding box center [139, 87] width 41 height 21
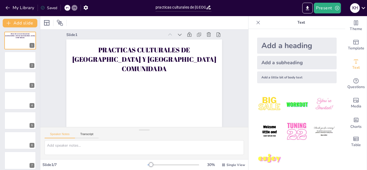
click at [265, 64] on div "Add a subheading" at bounding box center [297, 62] width 80 height 13
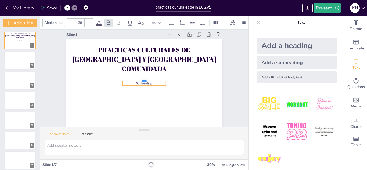
click at [150, 77] on div at bounding box center [144, 78] width 38 height 29
click at [152, 79] on p "Subheading" at bounding box center [141, 82] width 41 height 21
click at [152, 75] on div "PRACTICAS CULTURALES DE MEXICO Y MI COMUNIDADA Subheading" at bounding box center [160, 42] width 142 height 63
click at [150, 82] on p "Subheading" at bounding box center [141, 84] width 41 height 21
click at [150, 79] on div at bounding box center [143, 81] width 40 height 26
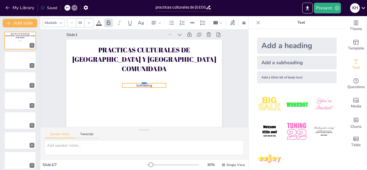
click at [150, 79] on div at bounding box center [143, 80] width 43 height 17
drag, startPoint x: 140, startPoint y: 84, endPoint x: 140, endPoint y: 104, distance: 19.6
click at [140, 104] on div at bounding box center [138, 108] width 44 height 13
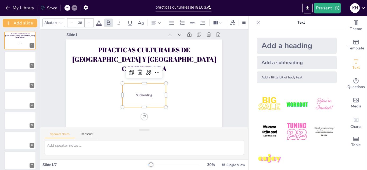
click at [150, 90] on p "Subheading" at bounding box center [141, 94] width 44 height 13
click at [150, 90] on p "Subheading" at bounding box center [137, 93] width 41 height 21
click at [59, 19] on div "Akatab" at bounding box center [53, 23] width 23 height 9
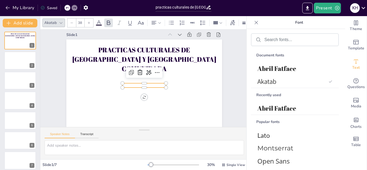
click at [60, 21] on icon at bounding box center [61, 23] width 4 height 4
click at [54, 19] on div "Akatab" at bounding box center [50, 22] width 15 height 7
click at [131, 82] on p at bounding box center [144, 85] width 44 height 9
drag, startPoint x: 139, startPoint y: 84, endPoint x: 141, endPoint y: 100, distance: 16.5
click at [141, 100] on div at bounding box center [137, 100] width 43 height 17
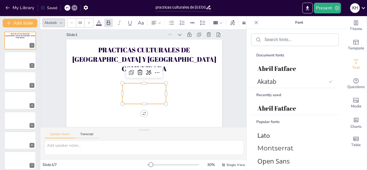
click at [135, 86] on div at bounding box center [140, 92] width 48 height 33
click at [134, 91] on p at bounding box center [131, 88] width 29 height 38
click at [134, 91] on p at bounding box center [137, 92] width 41 height 22
click at [134, 90] on p at bounding box center [137, 91] width 41 height 21
click at [139, 69] on icon at bounding box center [142, 71] width 6 height 6
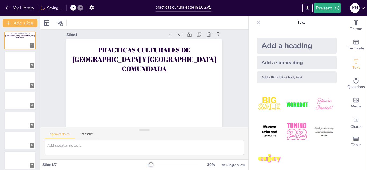
click at [269, 62] on div "Add a subheading" at bounding box center [297, 62] width 80 height 13
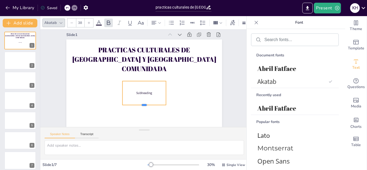
drag, startPoint x: 141, startPoint y: 81, endPoint x: 144, endPoint y: 103, distance: 22.0
click at [144, 103] on div at bounding box center [128, 101] width 38 height 29
click at [148, 90] on p "Subheading" at bounding box center [136, 92] width 40 height 26
click at [148, 90] on div "Subheading" at bounding box center [138, 95] width 49 height 38
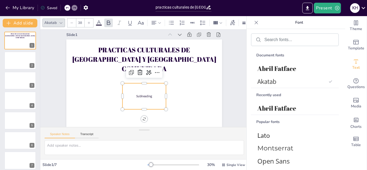
click at [151, 91] on p "Subheading" at bounding box center [138, 95] width 43 height 17
click at [151, 91] on p "Subheading" at bounding box center [135, 94] width 40 height 26
click at [151, 91] on p "Subheading" at bounding box center [134, 92] width 38 height 29
click at [62, 21] on icon at bounding box center [61, 23] width 4 height 4
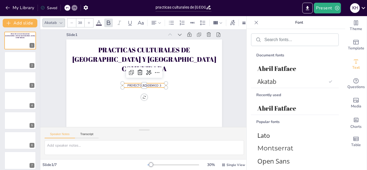
click at [62, 21] on icon at bounding box center [61, 23] width 4 height 4
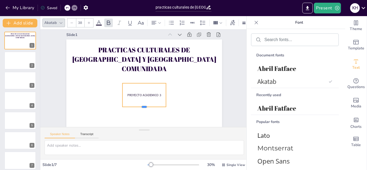
drag, startPoint x: 141, startPoint y: 84, endPoint x: 142, endPoint y: 105, distance: 21.0
click at [142, 105] on div at bounding box center [134, 107] width 43 height 17
click at [55, 19] on div "Akatab" at bounding box center [50, 22] width 15 height 7
click at [90, 21] on icon at bounding box center [88, 22] width 3 height 3
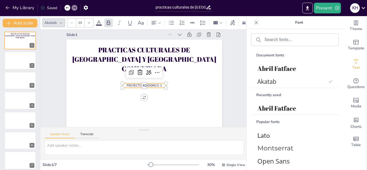
click at [90, 21] on icon at bounding box center [88, 22] width 3 height 3
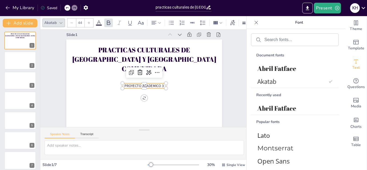
click at [90, 21] on icon at bounding box center [88, 22] width 3 height 3
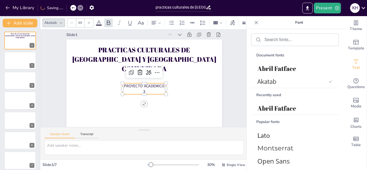
click at [90, 21] on icon at bounding box center [88, 22] width 3 height 3
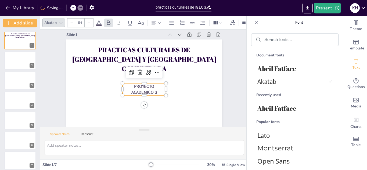
click at [90, 21] on icon at bounding box center [88, 22] width 3 height 3
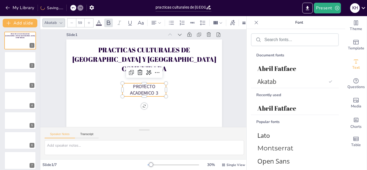
click at [90, 21] on icon at bounding box center [88, 22] width 3 height 3
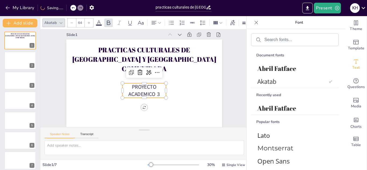
click at [90, 21] on icon at bounding box center [88, 22] width 3 height 3
type input "65"
click at [139, 89] on span "PROYECTO ACADEMICO 3" at bounding box center [135, 89] width 31 height 28
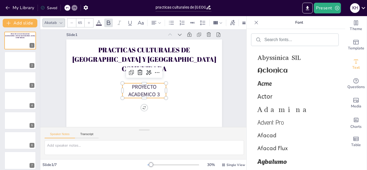
scroll to position [296, 0]
click at [276, 71] on span "Aclonica" at bounding box center [293, 70] width 73 height 7
drag, startPoint x: 121, startPoint y: 85, endPoint x: 118, endPoint y: 85, distance: 3.2
click at [118, 85] on div "PRACTICAS CULTURALES DE MEXICO Y MI COMUNIDADA PROYECTO ACADEMICO 3" at bounding box center [141, 81] width 174 height 169
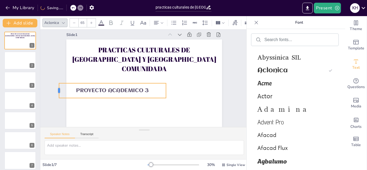
drag, startPoint x: 118, startPoint y: 85, endPoint x: 56, endPoint y: 88, distance: 62.1
click at [56, 62] on div at bounding box center [60, 53] width 10 height 15
drag, startPoint x: 57, startPoint y: 88, endPoint x: 54, endPoint y: 85, distance: 3.8
click at [54, 85] on div "Slide 1 PRACTICAS CULTURALES DE MEXICO Y MI COMUNIDADA PROYECTO ACADEMICO 3 Sli…" at bounding box center [146, 76] width 211 height 192
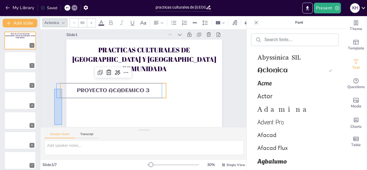
drag, startPoint x: 54, startPoint y: 85, endPoint x: 63, endPoint y: 122, distance: 37.7
click at [63, 122] on div "Slide 1 PRACTICAS CULTURALES DE MEXICO Y MI COMUNIDADA PROYECTO ACADEMICO 3 Sli…" at bounding box center [146, 76] width 212 height 182
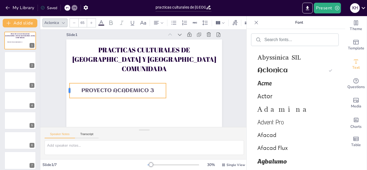
drag, startPoint x: 55, startPoint y: 86, endPoint x: 65, endPoint y: 86, distance: 9.4
click at [66, 58] on div at bounding box center [71, 50] width 11 height 15
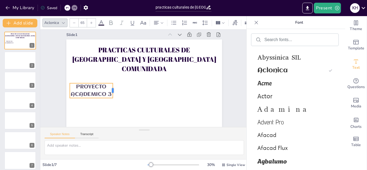
drag, startPoint x: 164, startPoint y: 86, endPoint x: 111, endPoint y: 90, distance: 52.6
click at [111, 75] on div at bounding box center [114, 68] width 13 height 14
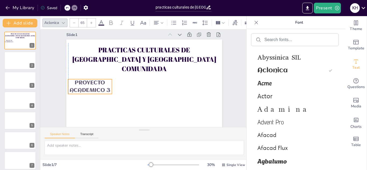
drag, startPoint x: 87, startPoint y: 85, endPoint x: 84, endPoint y: 81, distance: 4.8
click at [84, 81] on span "PROYECTO ACADEMICO 3" at bounding box center [88, 76] width 41 height 20
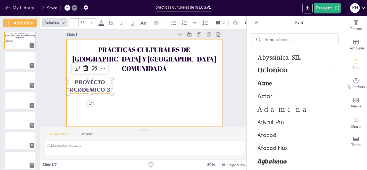
click at [113, 80] on div at bounding box center [142, 82] width 178 height 143
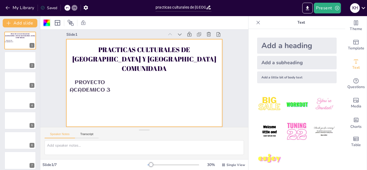
click at [46, 23] on div at bounding box center [47, 23] width 6 height 6
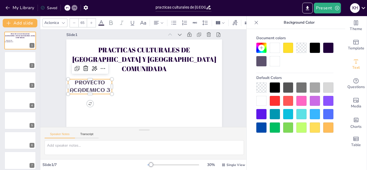
click at [122, 46] on span "PROYECTO ACADEMICO 3" at bounding box center [130, 25] width 17 height 41
click at [277, 98] on div at bounding box center [275, 101] width 10 height 10
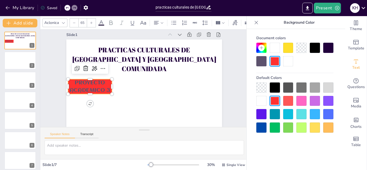
click at [284, 63] on div at bounding box center [288, 61] width 10 height 10
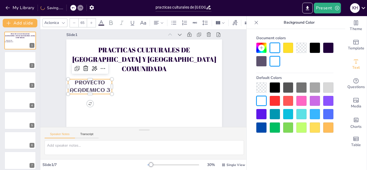
click at [259, 62] on div at bounding box center [261, 61] width 10 height 10
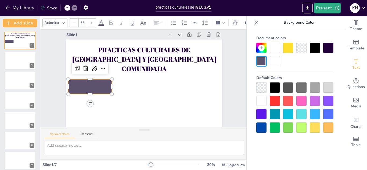
click at [259, 62] on div at bounding box center [261, 61] width 10 height 10
click at [272, 107] on div at bounding box center [294, 108] width 77 height 50
click at [285, 116] on div at bounding box center [288, 114] width 10 height 10
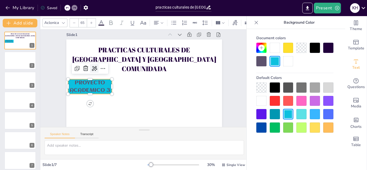
click at [114, 39] on icon at bounding box center [118, 34] width 9 height 9
click at [94, 45] on icon at bounding box center [98, 40] width 9 height 9
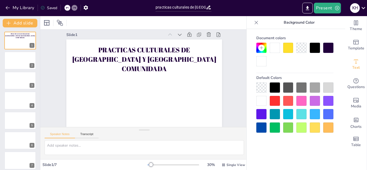
click at [257, 21] on icon at bounding box center [256, 22] width 5 height 5
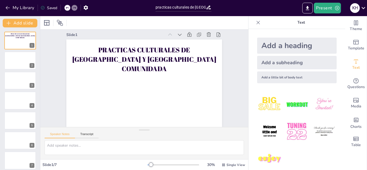
click at [272, 62] on div "Add a subheading" at bounding box center [297, 62] width 80 height 13
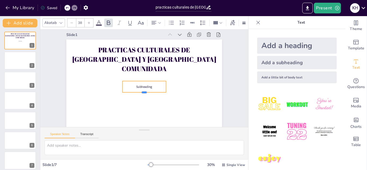
drag, startPoint x: 142, startPoint y: 82, endPoint x: 153, endPoint y: 96, distance: 17.3
click at [153, 96] on div at bounding box center [137, 93] width 41 height 21
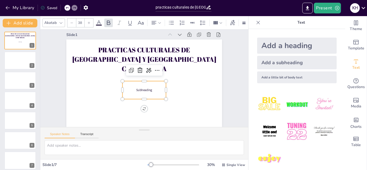
click at [149, 85] on p "Subheading" at bounding box center [140, 89] width 43 height 17
click at [149, 85] on p "Subheading" at bounding box center [139, 88] width 41 height 21
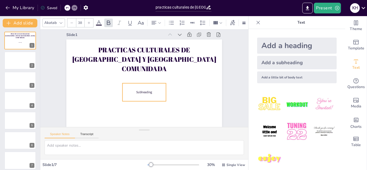
click at [149, 85] on div "Subheading" at bounding box center [137, 90] width 47 height 37
click at [149, 85] on div "Subheading" at bounding box center [141, 92] width 46 height 27
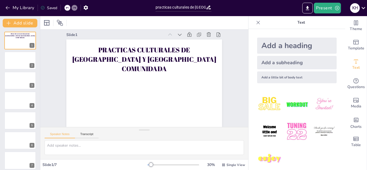
click at [276, 63] on div "Add a subheading" at bounding box center [297, 62] width 80 height 13
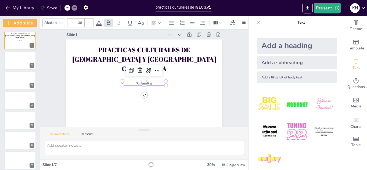
click at [148, 80] on p "Subheading" at bounding box center [142, 82] width 43 height 17
click at [148, 80] on p "Subheading" at bounding box center [142, 83] width 40 height 26
click at [148, 80] on p "Subheading" at bounding box center [142, 82] width 38 height 29
click at [148, 80] on p "Subheading" at bounding box center [139, 80] width 21 height 41
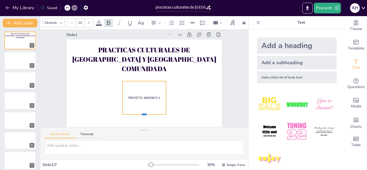
drag, startPoint x: 141, startPoint y: 82, endPoint x: 140, endPoint y: 112, distance: 29.6
click at [140, 112] on div at bounding box center [132, 114] width 43 height 17
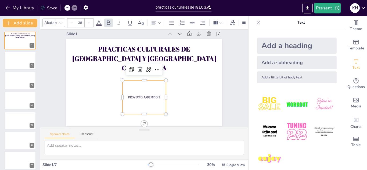
click at [141, 94] on span "PROYECTO AADEMICO 3" at bounding box center [139, 96] width 32 height 14
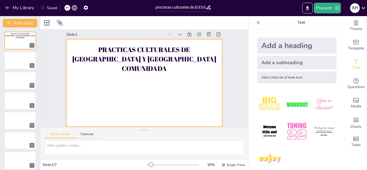
click at [141, 94] on div at bounding box center [142, 82] width 178 height 143
click at [271, 60] on div "Add a subheading" at bounding box center [297, 62] width 80 height 13
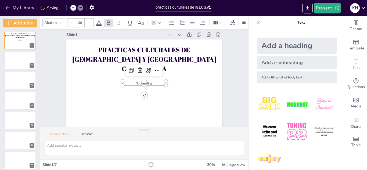
click at [156, 79] on p "Subheading" at bounding box center [142, 82] width 43 height 17
click at [152, 79] on p "Subheading" at bounding box center [142, 82] width 43 height 17
click at [152, 77] on p "Subheading" at bounding box center [142, 83] width 40 height 26
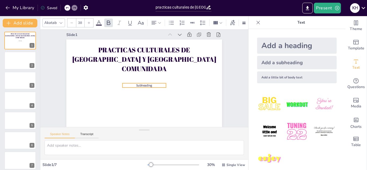
click at [152, 75] on div "PRACTICAS CULTURALES DE MEXICO Y MI COMUNIDADA Subheading" at bounding box center [160, 42] width 142 height 63
click at [150, 80] on p "Subheading" at bounding box center [141, 84] width 41 height 21
click at [60, 21] on icon at bounding box center [61, 23] width 4 height 4
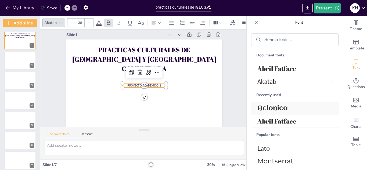
click at [282, 108] on span "Aclonica" at bounding box center [293, 108] width 73 height 7
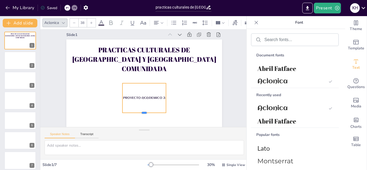
drag, startPoint x: 140, startPoint y: 84, endPoint x: 142, endPoint y: 111, distance: 26.7
click at [142, 111] on div at bounding box center [137, 113] width 44 height 13
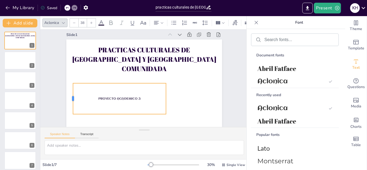
drag, startPoint x: 117, startPoint y: 94, endPoint x: 68, endPoint y: 85, distance: 50.3
click at [68, 85] on div at bounding box center [68, 82] width 11 height 31
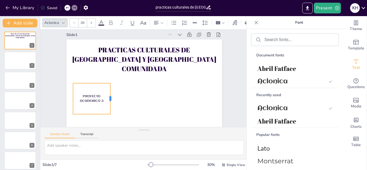
drag, startPoint x: 162, startPoint y: 95, endPoint x: 107, endPoint y: 87, distance: 55.1
click at [107, 80] on div at bounding box center [108, 68] width 26 height 24
click at [91, 21] on icon at bounding box center [91, 22] width 3 height 3
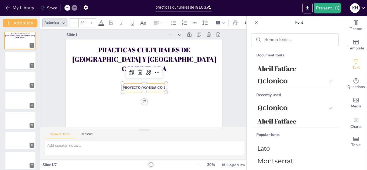
click at [91, 21] on icon at bounding box center [91, 22] width 3 height 3
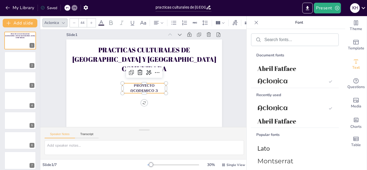
click at [91, 21] on icon at bounding box center [91, 22] width 3 height 3
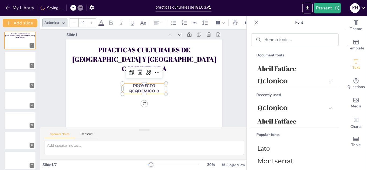
click at [91, 21] on icon at bounding box center [91, 22] width 3 height 3
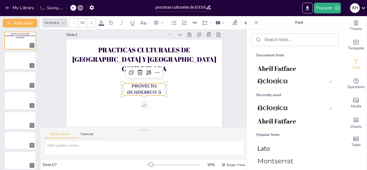
click at [91, 21] on icon at bounding box center [91, 22] width 3 height 3
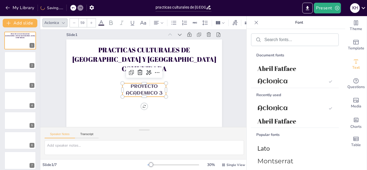
click at [91, 21] on icon at bounding box center [91, 22] width 3 height 3
type input "61"
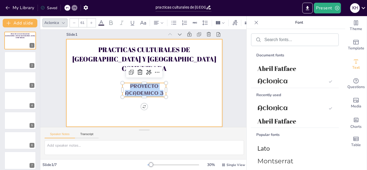
drag, startPoint x: 124, startPoint y: 83, endPoint x: 180, endPoint y: 91, distance: 55.8
click at [180, 91] on div "PRACTICAS CULTURALES DE MEXICO Y MI COMUNIDADA PROYECTO ACADEMICO 3" at bounding box center [142, 83] width 179 height 154
click at [181, 99] on div at bounding box center [142, 83] width 179 height 154
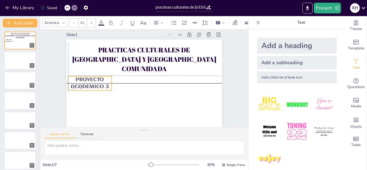
drag, startPoint x: 119, startPoint y: 82, endPoint x: 65, endPoint y: 76, distance: 54.3
click at [109, 51] on p "PROYECTO ACADEMICO 3" at bounding box center [122, 28] width 27 height 46
click at [83, 70] on span "PROYECTO ACADEMICO 3" at bounding box center [93, 56] width 36 height 27
click at [86, 66] on div at bounding box center [94, 57] width 43 height 17
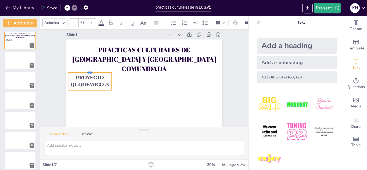
drag, startPoint x: 86, startPoint y: 71, endPoint x: 86, endPoint y: 67, distance: 3.8
click at [86, 55] on div at bounding box center [105, 40] width 38 height 29
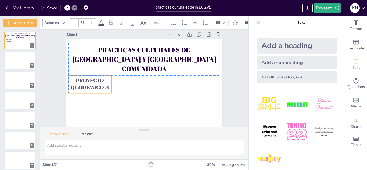
click at [85, 81] on p "PROYECTO ACADEMICO 3" at bounding box center [91, 67] width 46 height 27
drag, startPoint x: 85, startPoint y: 87, endPoint x: 84, endPoint y: 84, distance: 2.8
click at [84, 84] on p "PROYECTO ACADEMICO 3" at bounding box center [89, 78] width 45 height 18
drag, startPoint x: 84, startPoint y: 89, endPoint x: 84, endPoint y: 93, distance: 3.8
click at [84, 65] on div at bounding box center [96, 46] width 29 height 38
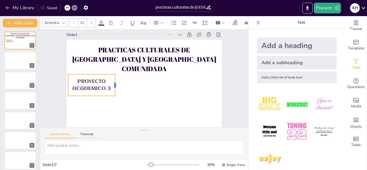
drag, startPoint x: 108, startPoint y: 79, endPoint x: 112, endPoint y: 79, distance: 3.5
click at [112, 79] on div at bounding box center [116, 73] width 13 height 21
click at [101, 21] on icon at bounding box center [101, 22] width 5 height 5
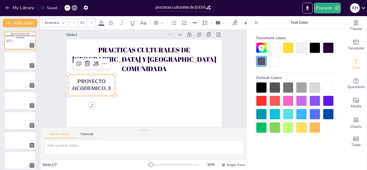
click at [288, 99] on div at bounding box center [288, 101] width 10 height 10
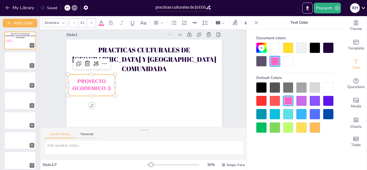
click at [288, 99] on div at bounding box center [288, 101] width 10 height 10
click at [287, 114] on div at bounding box center [288, 114] width 10 height 10
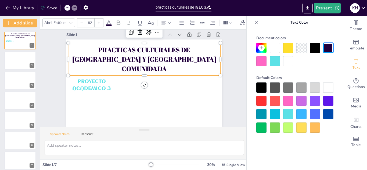
click at [140, 49] on span "PRACTICAS CULTURALES DE MEXICO Y MI COMUNIDADA" at bounding box center [156, 63] width 122 height 92
click at [109, 21] on icon at bounding box center [108, 22] width 5 height 5
click at [276, 127] on div at bounding box center [275, 128] width 10 height 10
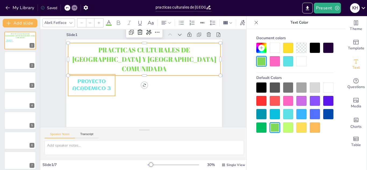
type input "61"
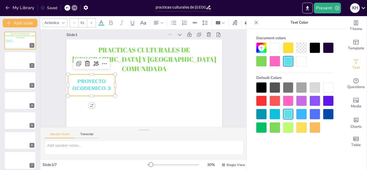
click at [102, 76] on span "PROYECTO ACADEMICO 3" at bounding box center [91, 69] width 38 height 22
click at [101, 76] on span "PROYECTO ACADEMICO 3" at bounding box center [91, 64] width 37 height 25
click at [108, 55] on p "PROYECTO ACADEMICO 3" at bounding box center [122, 30] width 28 height 49
click at [101, 86] on span "PROYECTO ACADEMICO 3" at bounding box center [90, 81] width 39 height 16
click at [101, 81] on span "PROYECTO ACADEMICO 3" at bounding box center [91, 70] width 38 height 22
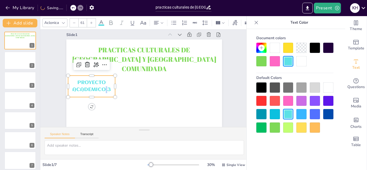
click at [100, 85] on span "PROYECTO ACADEMICO 3" at bounding box center [90, 75] width 39 height 19
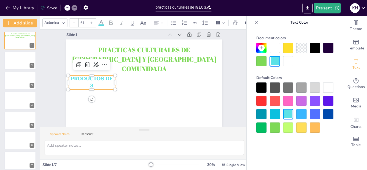
scroll to position [6, 0]
click at [98, 76] on span "PRODUCTOS DEL PRYECTO 3" at bounding box center [94, 64] width 45 height 23
click at [99, 78] on span "PRODUCTOS DEL PRYECTO 3" at bounding box center [92, 71] width 45 height 20
click at [99, 76] on span "PRODUCTOS DEL PRYECTO 3" at bounding box center [94, 64] width 45 height 23
click at [99, 78] on span "PRODUCTOS DEL PRYECTO 3" at bounding box center [92, 71] width 45 height 20
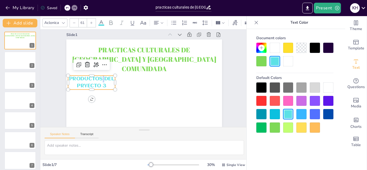
click at [99, 78] on span "PRODUCTOS DEL PRYECTO 3" at bounding box center [92, 71] width 45 height 20
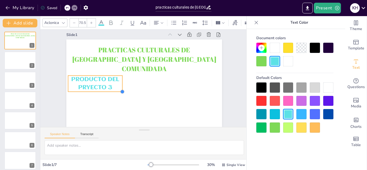
drag, startPoint x: 111, startPoint y: 89, endPoint x: 115, endPoint y: 91, distance: 4.6
click at [115, 91] on div "PRACTICAS CULTURALES DE MEXICO Y MI COMUNIDADA PRODUCTO DEL PRYECTO 3" at bounding box center [141, 83] width 179 height 154
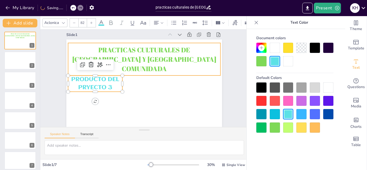
click at [126, 63] on span "PRACTICAS CULTURALES DE MEXICO Y MI COMUNIDADA" at bounding box center [161, 68] width 80 height 129
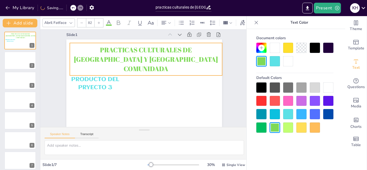
click at [126, 63] on span "PRACTICAS CULTURALES DE MEXICO Y MI COMUNIDADA" at bounding box center [159, 66] width 103 height 113
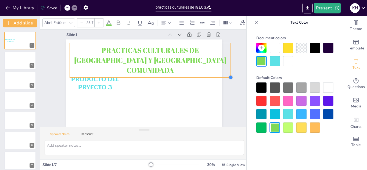
drag, startPoint x: 218, startPoint y: 75, endPoint x: 221, endPoint y: 77, distance: 3.3
click at [221, 77] on div "PRODUCTO DEL PRYECTO 3 PRACTICAS CULTURALES DE MEXICO Y MI COMUNIDADA" at bounding box center [142, 82] width 178 height 143
click at [73, 50] on div at bounding box center [76, 47] width 6 height 6
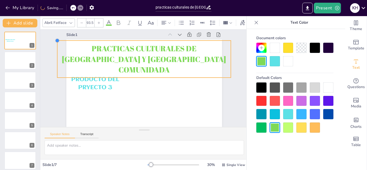
type input "93.6"
drag, startPoint x: 63, startPoint y: 42, endPoint x: 52, endPoint y: 40, distance: 11.7
click at [64, 26] on div at bounding box center [66, 23] width 5 height 5
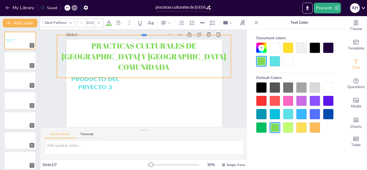
drag, startPoint x: 139, startPoint y: 39, endPoint x: 139, endPoint y: 33, distance: 5.4
click at [139, 33] on div at bounding box center [148, 33] width 173 height 23
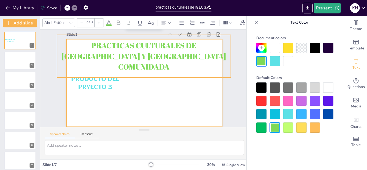
click at [136, 95] on div at bounding box center [143, 83] width 170 height 118
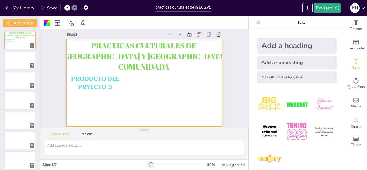
click at [272, 64] on div "Add a subheading" at bounding box center [297, 62] width 80 height 13
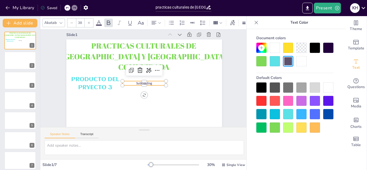
click at [152, 82] on p "Subheading" at bounding box center [144, 83] width 44 height 9
click at [152, 82] on p "Subheading" at bounding box center [140, 81] width 26 height 40
click at [152, 80] on p "Subheading" at bounding box center [146, 73] width 44 height 13
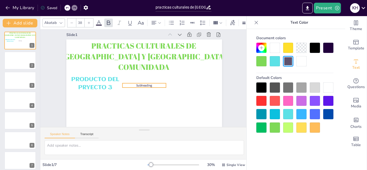
click at [152, 82] on div "PRACTICAS CULTURALES DE MEXICO Y MI COMUNIDADA PRODUCTO DEL PRYECTO 3 Subheading" at bounding box center [167, 47] width 126 height 92
click at [148, 84] on span "Subheading" at bounding box center [142, 85] width 16 height 9
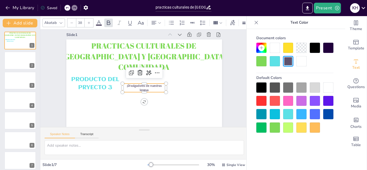
scroll to position [3, 0]
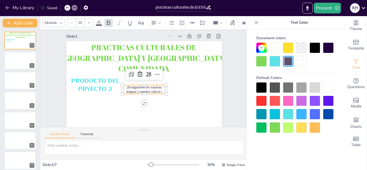
click at [153, 92] on span "¡Divulgadores de nuestras lenguas y nuestra cultura !" at bounding box center [137, 87] width 32 height 30
click at [153, 92] on span "¡Divulgadores de nuestras lenguas y nuestra cultura !" at bounding box center [140, 89] width 36 height 22
click at [151, 91] on span "¡Divulgadores de nuestras lenguas y nuestra cultura !" at bounding box center [136, 86] width 30 height 32
click at [57, 21] on div "Akatab" at bounding box center [50, 22] width 15 height 7
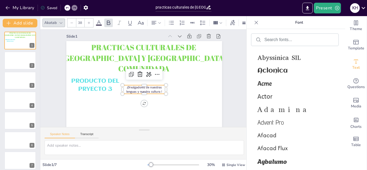
scroll to position [318, 0]
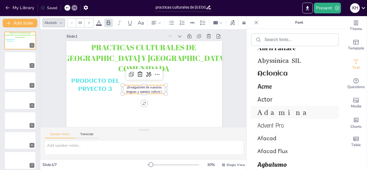
click at [279, 112] on span "Adamina" at bounding box center [293, 112] width 73 height 9
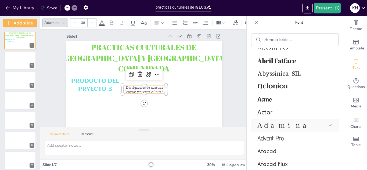
scroll to position [331, 0]
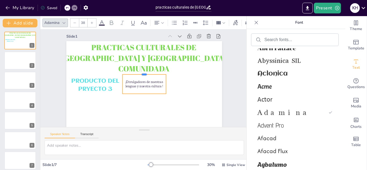
drag, startPoint x: 140, startPoint y: 84, endPoint x: 141, endPoint y: 74, distance: 10.8
click at [141, 74] on div at bounding box center [146, 72] width 44 height 13
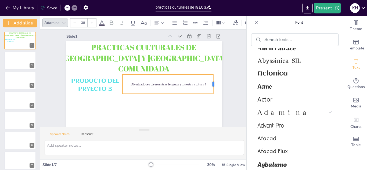
drag, startPoint x: 162, startPoint y: 83, endPoint x: 209, endPoint y: 81, distance: 47.0
click at [184, 136] on div at bounding box center [175, 142] width 19 height 13
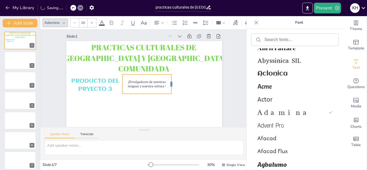
drag, startPoint x: 209, startPoint y: 84, endPoint x: 167, endPoint y: 86, distance: 41.7
click at [167, 86] on div at bounding box center [169, 95] width 12 height 19
click at [91, 21] on icon at bounding box center [91, 22] width 3 height 3
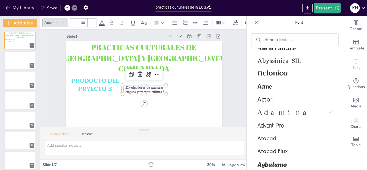
click at [91, 21] on icon at bounding box center [91, 22] width 3 height 3
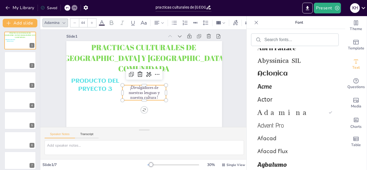
click at [91, 21] on icon at bounding box center [91, 22] width 3 height 3
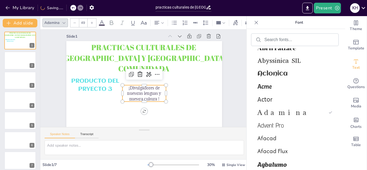
click at [91, 21] on icon at bounding box center [91, 22] width 3 height 3
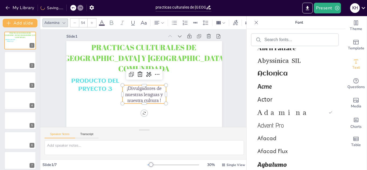
click at [91, 21] on icon at bounding box center [91, 22] width 3 height 3
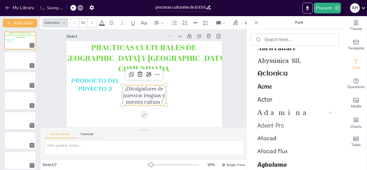
click at [91, 21] on icon at bounding box center [91, 22] width 3 height 3
type input "60"
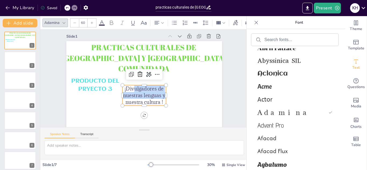
click at [163, 95] on div "PRACTICAS CULTURALES DE MEXICO Y MI COMUNIDADA PRODUCTO DEL PRYECTO 3 ¡Divulgad…" at bounding box center [142, 84] width 178 height 143
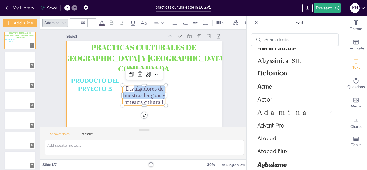
click at [170, 88] on div at bounding box center [140, 83] width 174 height 169
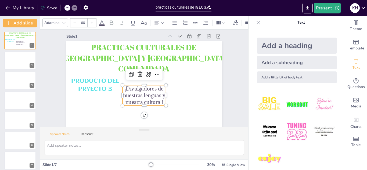
click at [144, 95] on span "¡Divulgadores de nuestras lenguas y nuestra cultura !" at bounding box center [128, 73] width 31 height 43
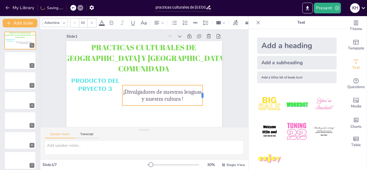
drag, startPoint x: 162, startPoint y: 95, endPoint x: 199, endPoint y: 94, distance: 36.6
click at [199, 94] on div at bounding box center [202, 101] width 6 height 21
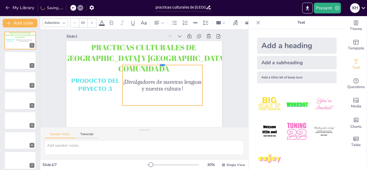
drag, startPoint x: 159, startPoint y: 85, endPoint x: 167, endPoint y: 65, distance: 22.0
click at [167, 65] on div at bounding box center [168, 79] width 62 height 57
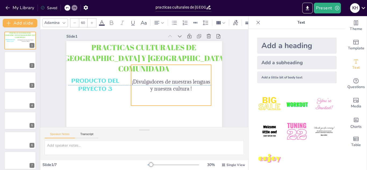
drag, startPoint x: 198, startPoint y: 83, endPoint x: 212, endPoint y: 83, distance: 14.0
click at [208, 83] on p "¡Divulgadores de nuestras lenguas y nuestra cultura !" at bounding box center [168, 93] width 80 height 38
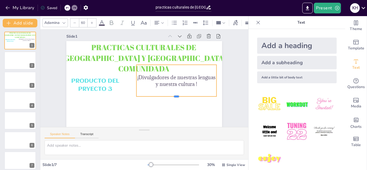
drag, startPoint x: 171, startPoint y: 106, endPoint x: 170, endPoint y: 97, distance: 9.2
click at [170, 97] on div at bounding box center [161, 112] width 71 height 44
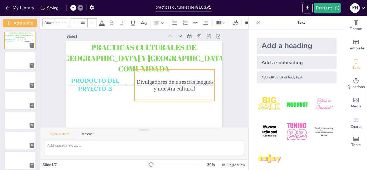
drag, startPoint x: 173, startPoint y: 66, endPoint x: 171, endPoint y: 71, distance: 4.7
click at [171, 71] on div "¡Divulgadores de nuestras lenguas y nuestra cultura !" at bounding box center [167, 99] width 85 height 67
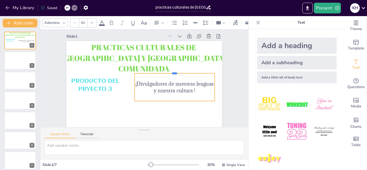
drag, startPoint x: 170, startPoint y: 69, endPoint x: 170, endPoint y: 73, distance: 4.0
click at [170, 73] on div at bounding box center [175, 84] width 75 height 37
drag, startPoint x: 129, startPoint y: 86, endPoint x: 125, endPoint y: 86, distance: 4.0
click at [125, 86] on div at bounding box center [125, 78] width 17 height 26
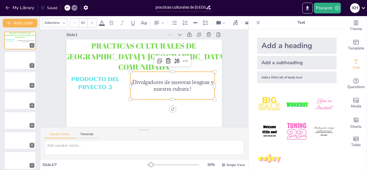
scroll to position [9, 0]
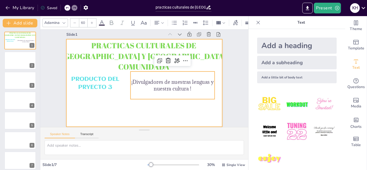
click at [217, 117] on div at bounding box center [143, 83] width 170 height 118
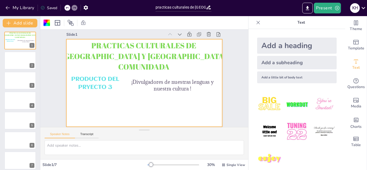
click at [219, 117] on div "Slide 1 PRACTICAS CULTURALES DE MEXICO Y MI COMUNIDADA PRODUCTO DEL PRYECTO 3 ¡…" at bounding box center [146, 76] width 212 height 182
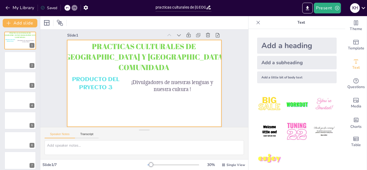
scroll to position [6, 0]
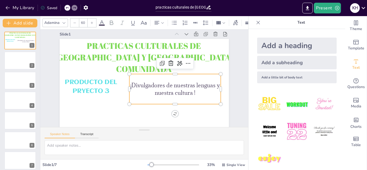
click at [184, 91] on span "¡Divulgadores de nuestras lenguas y nuestra cultura !" at bounding box center [172, 93] width 89 height 28
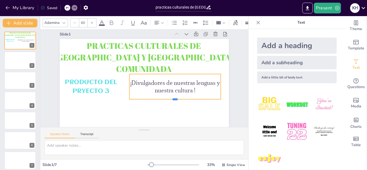
drag, startPoint x: 172, startPoint y: 104, endPoint x: 172, endPoint y: 99, distance: 4.8
click at [172, 99] on div at bounding box center [143, 117] width 57 height 76
click at [171, 70] on div at bounding box center [176, 79] width 88 height 32
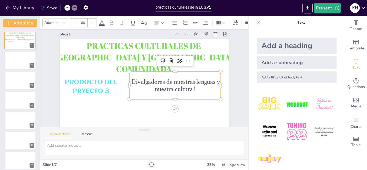
click at [100, 22] on icon at bounding box center [102, 23] width 6 height 6
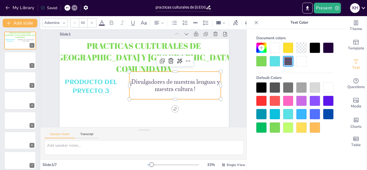
click at [314, 89] on div at bounding box center [315, 88] width 10 height 10
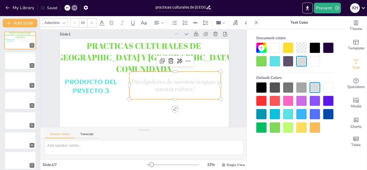
click at [261, 88] on div at bounding box center [261, 88] width 10 height 10
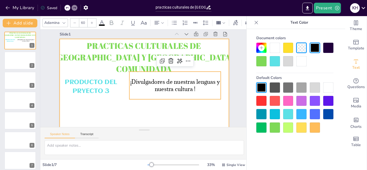
click at [213, 110] on div at bounding box center [138, 83] width 184 height 189
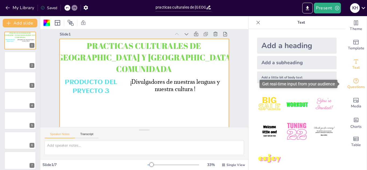
click at [353, 83] on icon "Get real-time input from your audience" at bounding box center [356, 81] width 6 height 6
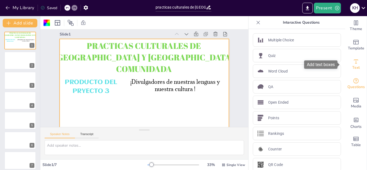
click at [353, 59] on icon "Add text boxes" at bounding box center [356, 61] width 6 height 6
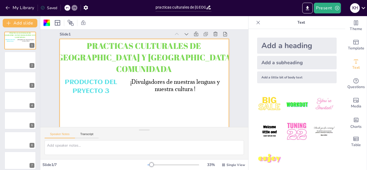
click at [296, 77] on div "Add a little bit of body text" at bounding box center [297, 77] width 80 height 12
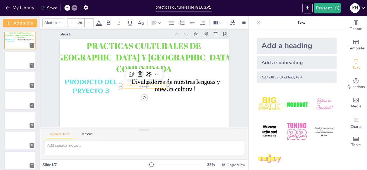
click at [139, 74] on icon at bounding box center [143, 72] width 9 height 9
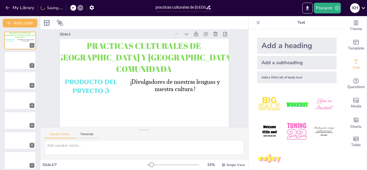
click at [273, 58] on div "Add a subheading" at bounding box center [297, 62] width 80 height 13
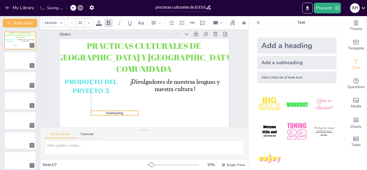
drag, startPoint x: 123, startPoint y: 85, endPoint x: 92, endPoint y: 111, distance: 41.0
click at [92, 111] on p "Subheading" at bounding box center [107, 106] width 47 height 15
click at [92, 92] on p "Subheading" at bounding box center [99, 69] width 28 height 43
click at [119, 51] on span "Subheading" at bounding box center [116, 42] width 8 height 18
click at [106, 83] on span "Subheading" at bounding box center [99, 74] width 14 height 17
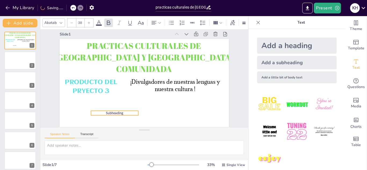
click at [117, 110] on span "Subheading" at bounding box center [108, 106] width 18 height 8
click at [98, 21] on icon at bounding box center [99, 23] width 6 height 6
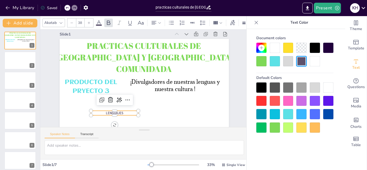
click at [52, 19] on div "Akatab" at bounding box center [50, 22] width 15 height 7
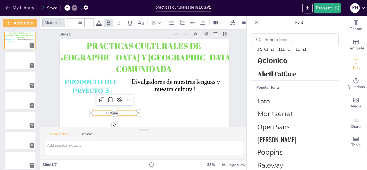
scroll to position [85, 0]
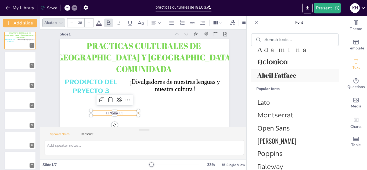
click at [290, 74] on span "Abril Fatface" at bounding box center [293, 75] width 73 height 9
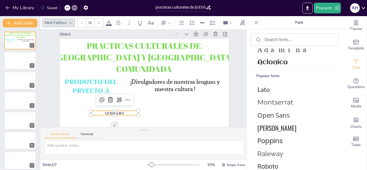
scroll to position [72, 0]
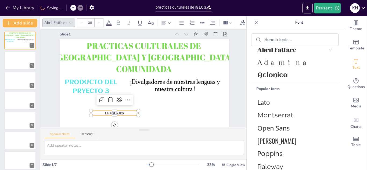
click at [99, 21] on icon at bounding box center [98, 22] width 3 height 3
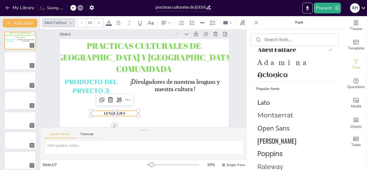
click at [99, 21] on icon at bounding box center [98, 22] width 3 height 3
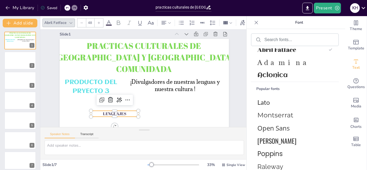
click at [99, 21] on icon at bounding box center [98, 22] width 3 height 3
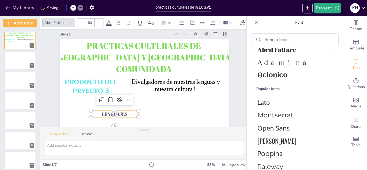
click at [99, 21] on icon at bounding box center [98, 22] width 3 height 3
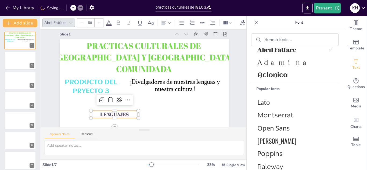
click at [99, 21] on icon at bounding box center [98, 22] width 3 height 3
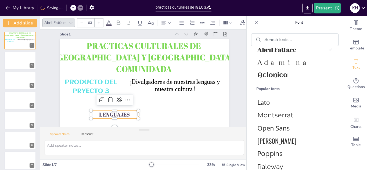
click at [99, 21] on icon at bounding box center [98, 22] width 3 height 3
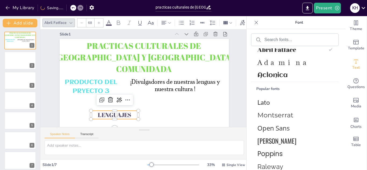
click at [99, 21] on icon at bounding box center [98, 22] width 3 height 3
type input "72"
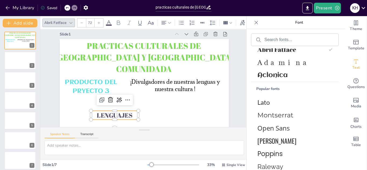
click at [136, 115] on div "PRACTICAS CULTURALES DE MEXICO Y MI COMUNIDADA PRODUCTO DEL PRYECTO 3 ¡Divulgad…" at bounding box center [142, 86] width 185 height 128
drag, startPoint x: 136, startPoint y: 115, endPoint x: 155, endPoint y: 115, distance: 19.6
click at [144, 115] on div at bounding box center [139, 118] width 8 height 10
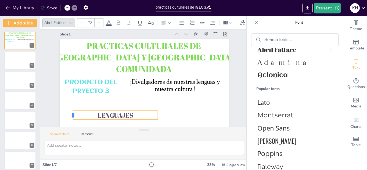
drag, startPoint x: 87, startPoint y: 114, endPoint x: 67, endPoint y: 113, distance: 19.4
click at [67, 113] on div "PRACTICAS CULTURALES DE MEXICO Y MI COMUNIDADA PRODUCTO DEL PRYECTO 3 ¡Divulgad…" at bounding box center [141, 86] width 190 height 143
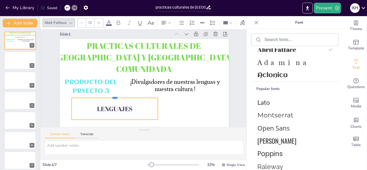
drag, startPoint x: 110, startPoint y: 110, endPoint x: 110, endPoint y: 97, distance: 13.2
click at [110, 97] on div at bounding box center [110, 85] width 83 height 31
click at [146, 110] on p "LENGUAJES" at bounding box center [106, 98] width 85 height 35
drag, startPoint x: 84, startPoint y: 106, endPoint x: 68, endPoint y: 110, distance: 16.8
click at [68, 110] on p "LENGUAJES" at bounding box center [103, 89] width 79 height 51
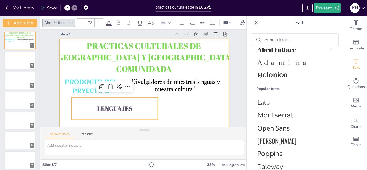
click at [164, 112] on div at bounding box center [138, 84] width 189 height 184
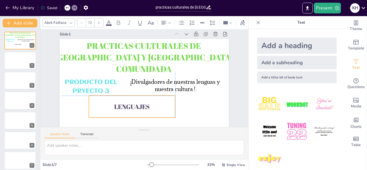
drag, startPoint x: 122, startPoint y: 108, endPoint x: 138, endPoint y: 106, distance: 15.4
click at [142, 106] on span "LENGUAJES" at bounding box center [157, 106] width 30 height 32
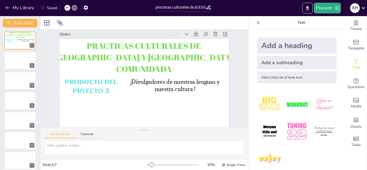
click at [277, 77] on div "Add a little bit of body text" at bounding box center [297, 77] width 80 height 12
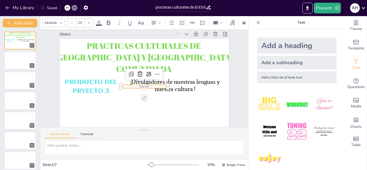
click at [280, 57] on div "Add a subheading" at bounding box center [297, 62] width 80 height 13
type input "38"
click at [139, 70] on icon at bounding box center [143, 71] width 9 height 9
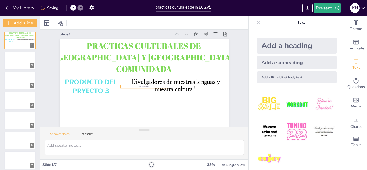
click at [138, 87] on span "Body text" at bounding box center [143, 86] width 10 height 5
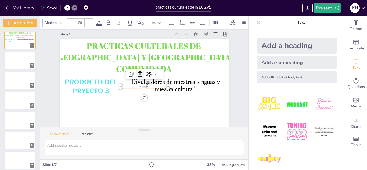
click at [141, 75] on icon at bounding box center [144, 72] width 7 height 7
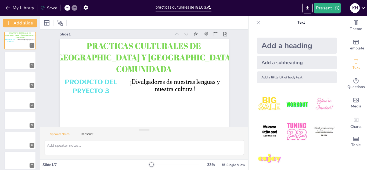
click at [273, 65] on div "Add a subheading" at bounding box center [297, 62] width 80 height 13
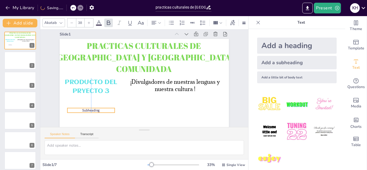
drag, startPoint x: 139, startPoint y: 88, endPoint x: 87, endPoint y: 112, distance: 57.9
click at [87, 97] on span "Subheading" at bounding box center [84, 93] width 18 height 10
click at [87, 80] on span "Subheading" at bounding box center [82, 73] width 17 height 14
drag, startPoint x: 86, startPoint y: 112, endPoint x: 84, endPoint y: 109, distance: 2.8
click at [86, 56] on span "Subheading" at bounding box center [92, 46] width 13 height 17
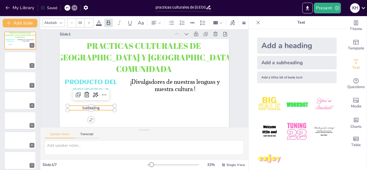
click at [84, 84] on span "Subheading" at bounding box center [83, 77] width 17 height 13
click at [86, 62] on span "Subheading" at bounding box center [88, 53] width 14 height 17
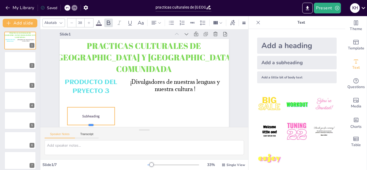
drag, startPoint x: 86, startPoint y: 113, endPoint x: 88, endPoint y: 126, distance: 13.6
click at [88, 126] on div "Slide 1 PRACTICAS CULTURALES DE MEXICO Y MI COMUNIDADA PRODUCTO DEL PRYECTO 3 ¡…" at bounding box center [144, 78] width 228 height 157
drag, startPoint x: 99, startPoint y: 115, endPoint x: 99, endPoint y: 111, distance: 4.0
click at [99, 111] on p "Subheading" at bounding box center [88, 107] width 48 height 10
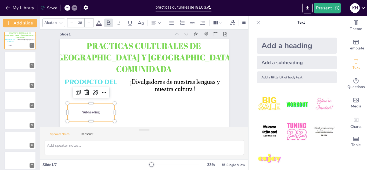
click at [96, 104] on p "Subheading" at bounding box center [83, 94] width 46 height 19
click at [96, 108] on p "Subheading" at bounding box center [85, 100] width 47 height 15
click at [256, 21] on icon at bounding box center [258, 22] width 5 height 5
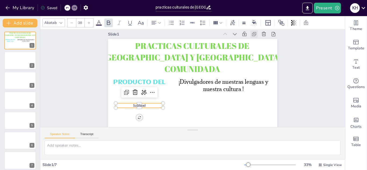
click at [179, 6] on icon at bounding box center [177, 4] width 3 height 3
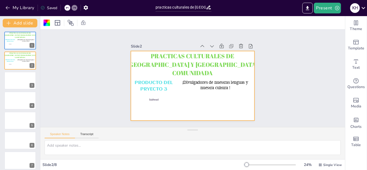
scroll to position [0, 0]
click at [300, 70] on div "Slide 1 PRACTICAS CULTURALES DE MEXICO Y MI COMUNIDADA PRODUCTO DEL PRYECTO 3 ¡…" at bounding box center [193, 78] width 320 height 187
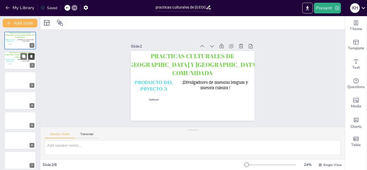
click at [30, 57] on icon at bounding box center [32, 57] width 4 height 4
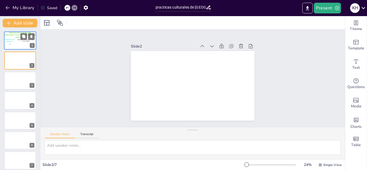
click at [17, 34] on span "PRACTICAS CULTURALES DE MEXICO Y MI COMUNIDADA" at bounding box center [20, 35] width 34 height 6
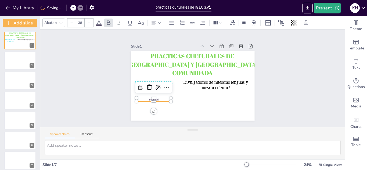
click at [151, 97] on span "Subhead" at bounding box center [152, 96] width 10 height 4
click at [155, 94] on p "Subhead" at bounding box center [149, 87] width 34 height 14
click at [155, 96] on p "Subhead" at bounding box center [150, 91] width 34 height 10
click at [155, 84] on p "Subhead" at bounding box center [149, 72] width 30 height 23
click at [155, 96] on p "Subhead" at bounding box center [150, 91] width 34 height 10
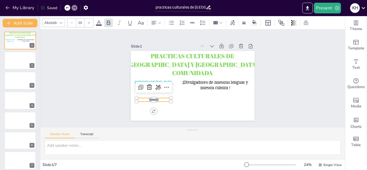
click at [155, 96] on p "Subhead" at bounding box center [150, 91] width 34 height 10
click at [57, 21] on div "Akatab" at bounding box center [50, 22] width 15 height 7
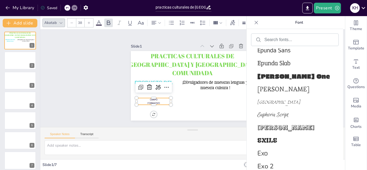
scroll to position [6499, 0]
drag, startPoint x: 279, startPoint y: 92, endPoint x: 284, endPoint y: 88, distance: 6.9
click at [284, 88] on span "Esteban" at bounding box center [293, 89] width 73 height 8
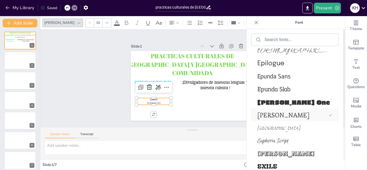
scroll to position [6525, 0]
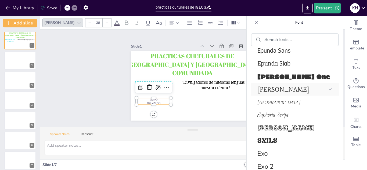
click at [274, 88] on span "Esteban" at bounding box center [291, 89] width 69 height 8
click at [105, 23] on icon at bounding box center [106, 22] width 3 height 3
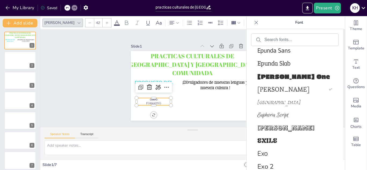
click at [105, 23] on icon at bounding box center [106, 22] width 3 height 3
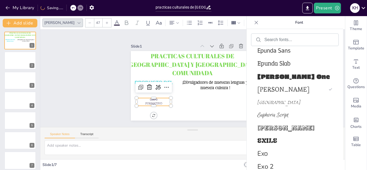
click at [105, 23] on icon at bounding box center [106, 22] width 3 height 3
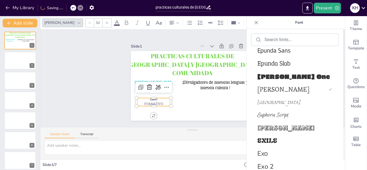
click at [105, 23] on icon at bounding box center [106, 22] width 3 height 3
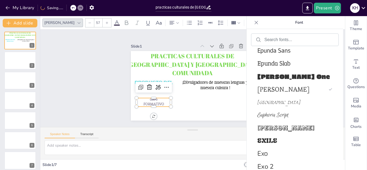
click at [105, 23] on icon at bounding box center [106, 22] width 3 height 3
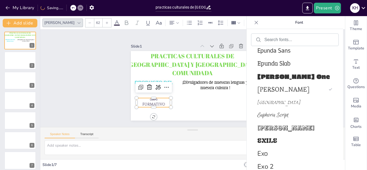
click at [105, 23] on icon at bounding box center [106, 22] width 3 height 3
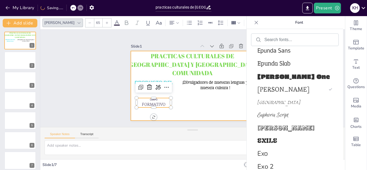
drag, startPoint x: 91, startPoint y: 23, endPoint x: 138, endPoint y: 95, distance: 86.2
click at [138, 95] on div "Esteban 65 Slide 1 PRACTICAS CULTURALES DE MEXICO Y MI COMUNIDADA PRODUCTO DEL …" at bounding box center [192, 93] width 305 height 154
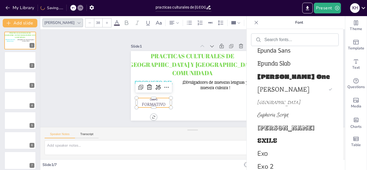
click at [155, 91] on p "CAMPO" at bounding box center [148, 82] width 33 height 17
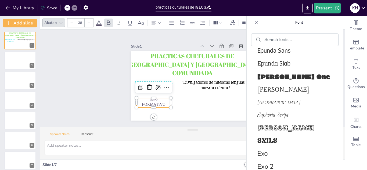
click at [155, 91] on p "CAMPO" at bounding box center [148, 82] width 33 height 17
click at [89, 24] on icon at bounding box center [89, 22] width 2 height 2
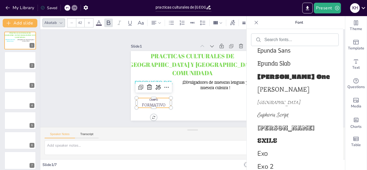
click at [89, 24] on icon at bounding box center [89, 22] width 2 height 2
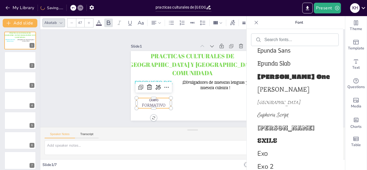
click at [89, 24] on icon at bounding box center [89, 22] width 2 height 2
click at [89, 24] on icon at bounding box center [88, 22] width 3 height 3
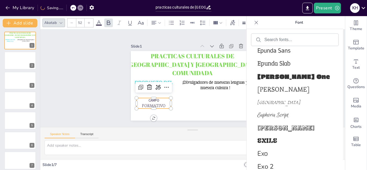
click at [89, 24] on icon at bounding box center [88, 22] width 3 height 3
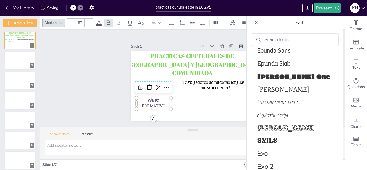
click at [89, 24] on icon at bounding box center [88, 22] width 3 height 3
drag, startPoint x: 89, startPoint y: 24, endPoint x: 157, endPoint y: 107, distance: 107.2
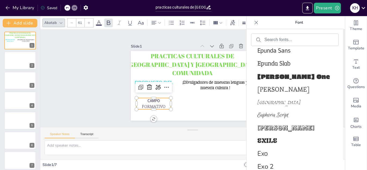
click at [157, 107] on div "Akatab 61 Slide 1 PRACTICAS CULTURALES DE MEXICO Y MI COMUNIDADA PRODUCTO DEL P…" at bounding box center [192, 93] width 305 height 154
click at [157, 99] on span "FORMATIVO" at bounding box center [147, 93] width 24 height 12
click at [146, 84] on span "CAMPO" at bounding box center [147, 78] width 13 height 11
click at [88, 24] on icon at bounding box center [88, 22] width 3 height 3
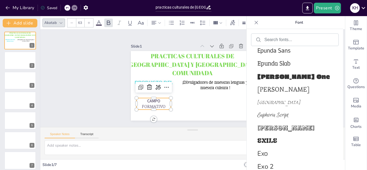
click at [88, 24] on icon at bounding box center [88, 22] width 3 height 3
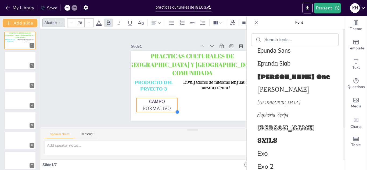
drag, startPoint x: 167, startPoint y: 108, endPoint x: 164, endPoint y: 110, distance: 3.9
click at [164, 110] on div "PRACTICAS CULTURALES DE MEXICO Y MI COMUNIDADA PRODUCTO DEL PRYECTO 3 ¡Divulgad…" at bounding box center [187, 83] width 135 height 138
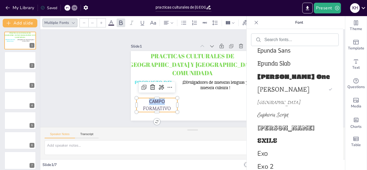
drag, startPoint x: 137, startPoint y: 106, endPoint x: 138, endPoint y: 102, distance: 4.0
click at [138, 102] on div "CAMPO FORMATIVO" at bounding box center [152, 97] width 43 height 22
click at [136, 94] on p "CAMPO" at bounding box center [150, 80] width 39 height 27
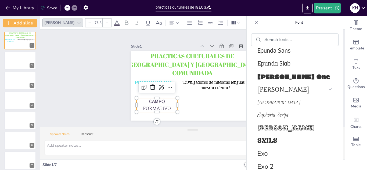
click at [168, 53] on p "FORMATIVO" at bounding box center [179, 33] width 23 height 40
click at [223, 102] on p "FORMATIVO" at bounding box center [239, 84] width 33 height 35
click at [135, 105] on p "FORMATIVO" at bounding box center [149, 96] width 41 height 19
drag, startPoint x: 134, startPoint y: 95, endPoint x: 131, endPoint y: 100, distance: 5.8
click at [131, 100] on div "PRACTICAS CULTURALES DE MEXICO Y MI COMUNIDADA PRODUCTO DEL PRYECTO 3 ¡Divulgad…" at bounding box center [187, 83] width 135 height 139
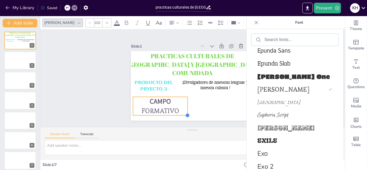
drag, startPoint x: 171, startPoint y: 110, endPoint x: 171, endPoint y: 114, distance: 3.5
click at [171, 114] on div "PRACTICAS CULTURALES DE MEXICO Y MI COMUNIDADA PRODUCTO DEL PRYECTO 3 ¡Divulgad…" at bounding box center [190, 85] width 139 height 105
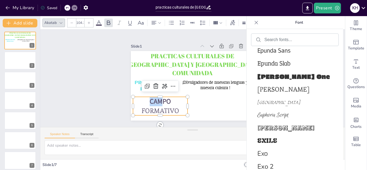
click at [155, 95] on div "PRACTICAS CULTURALES DE MEXICO Y MI COMUNIDADA PRODUCTO DEL PRYECTO 3 ¡Divulgad…" at bounding box center [190, 86] width 135 height 94
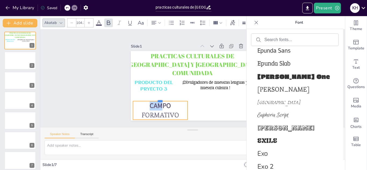
drag, startPoint x: 155, startPoint y: 95, endPoint x: 153, endPoint y: 99, distance: 4.8
click at [153, 94] on div at bounding box center [154, 75] width 47 height 35
click at [153, 97] on div at bounding box center [155, 84] width 52 height 26
click at [182, 108] on p "CAMPO" at bounding box center [155, 98] width 55 height 20
click at [174, 99] on p "CAMPO" at bounding box center [150, 77] width 47 height 44
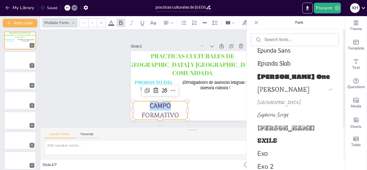
click at [185, 109] on div "PRACTICAS CULTURALES DE MEXICO Y MI COMUNIDADA PRODUCTO DEL PRYECTO 3 ¡Divulgad…" at bounding box center [188, 84] width 138 height 135
drag, startPoint x: 185, startPoint y: 109, endPoint x: 178, endPoint y: 110, distance: 6.8
click at [177, 62] on div at bounding box center [167, 57] width 19 height 12
click at [267, 87] on span "Esteban" at bounding box center [291, 89] width 69 height 8
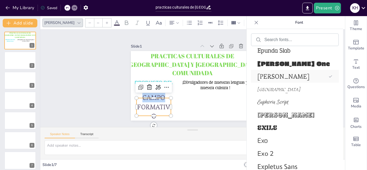
scroll to position [6512, 0]
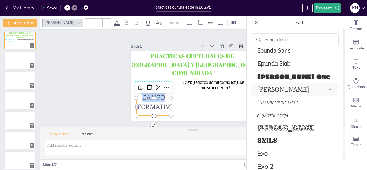
click at [275, 84] on div "Esteban" at bounding box center [295, 89] width 88 height 13
click at [69, 7] on icon at bounding box center [67, 7] width 3 height 3
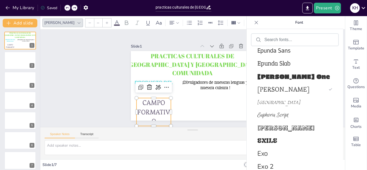
click at [69, 7] on icon at bounding box center [67, 7] width 3 height 3
click at [66, 7] on icon at bounding box center [67, 7] width 3 height 3
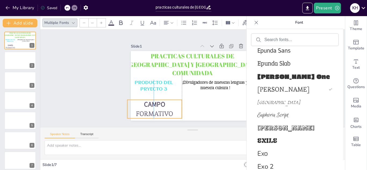
drag, startPoint x: 139, startPoint y: 102, endPoint x: 132, endPoint y: 101, distance: 7.1
click at [132, 101] on p "CAMPO" at bounding box center [147, 86] width 54 height 31
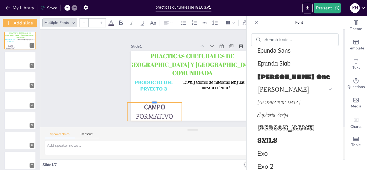
drag, startPoint x: 151, startPoint y: 98, endPoint x: 149, endPoint y: 101, distance: 3.1
click at [149, 78] on div at bounding box center [157, 53] width 26 height 52
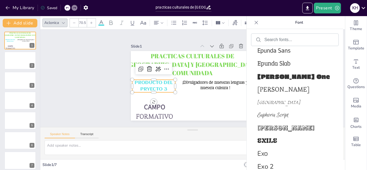
click at [155, 71] on span "PRODUCTO DEL PRYECTO 3" at bounding box center [161, 56] width 32 height 30
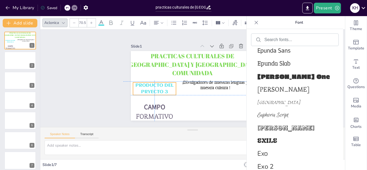
click at [149, 80] on span "PRODUCTO DEL PRYECTO 3" at bounding box center [155, 67] width 35 height 26
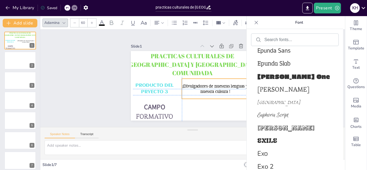
click at [204, 86] on span "¡Divulgadores de nuestras lenguas y nuestra cultura !" at bounding box center [212, 92] width 64 height 25
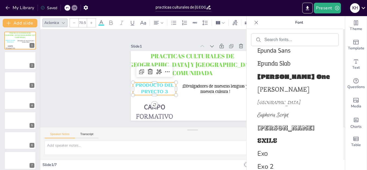
click at [154, 82] on span "PRODUCTO DEL PRYECTO 3" at bounding box center [154, 80] width 38 height 18
click at [148, 82] on div at bounding box center [151, 64] width 32 height 35
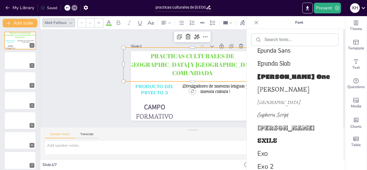
type input "93.6"
click at [177, 62] on span "PRACTICAS CULTURALES DE MEXICO Y MI COMUNIDADA" at bounding box center [203, 87] width 94 height 103
click at [177, 62] on span "PRACTICAS CULTURALES DE MEXICO Y MI COMUNIDADA" at bounding box center [205, 71] width 72 height 117
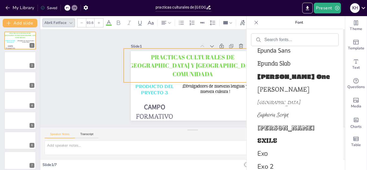
click at [177, 62] on span "PRACTICAS CULTURALES DE MEXICO Y MI COMUNIDADA" at bounding box center [198, 66] width 123 height 61
click at [95, 91] on div "Slide 1 PRODUCTO DEL PRYECTO 3 ¡Divulgadores de nuestras lenguas y nuestra cult…" at bounding box center [192, 78] width 313 height 237
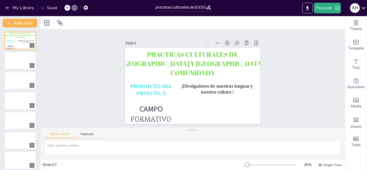
click at [134, 28] on div at bounding box center [192, 22] width 305 height 13
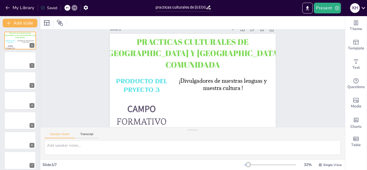
scroll to position [15, 0]
click at [347, 64] on div "Text" at bounding box center [355, 64] width 21 height 19
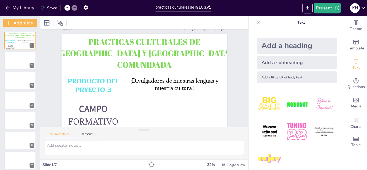
click at [285, 63] on div "Add a subheading" at bounding box center [297, 62] width 80 height 13
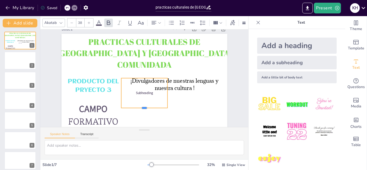
drag, startPoint x: 143, startPoint y: 79, endPoint x: 160, endPoint y: 105, distance: 31.7
click at [153, 61] on div at bounding box center [131, 49] width 44 height 23
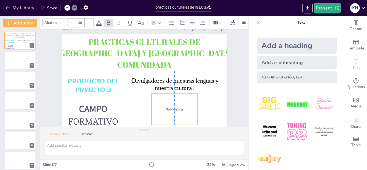
drag, startPoint x: 157, startPoint y: 101, endPoint x: 188, endPoint y: 116, distance: 34.5
click at [183, 116] on div "Subheading" at bounding box center [155, 120] width 56 height 50
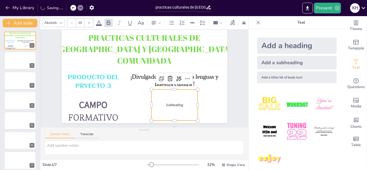
click at [181, 116] on div "Subheading" at bounding box center [153, 117] width 56 height 52
click at [170, 109] on span "Subheading" at bounding box center [160, 114] width 17 height 11
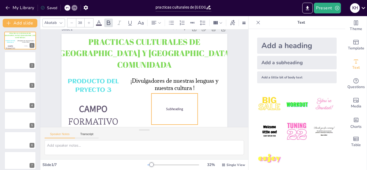
click at [168, 113] on span "Subheading" at bounding box center [159, 118] width 17 height 11
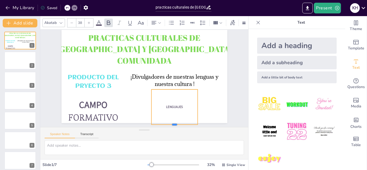
drag, startPoint x: 171, startPoint y: 94, endPoint x: 173, endPoint y: 125, distance: 30.7
click at [173, 125] on div "Slide 1 PRACTICAS CULTURALES DE MEXICO Y MI COMUNIDADA PRODUCTO DEL PRYECTO 3 ¡…" at bounding box center [144, 78] width 228 height 157
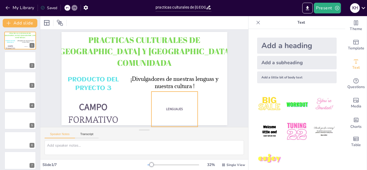
click at [164, 112] on span "LENGUAJES" at bounding box center [163, 116] width 17 height 9
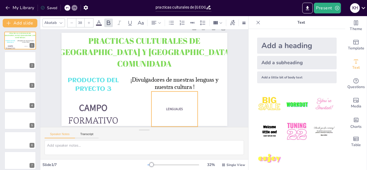
click at [164, 109] on span "LENGUAJES" at bounding box center [171, 112] width 17 height 6
drag, startPoint x: 146, startPoint y: 107, endPoint x: 128, endPoint y: 107, distance: 18.5
click at [128, 107] on div at bounding box center [127, 105] width 12 height 35
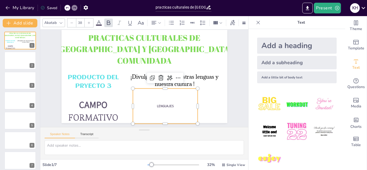
click at [187, 106] on p "LENGUAJES" at bounding box center [155, 111] width 63 height 24
click at [191, 106] on p "LENGUAJES" at bounding box center [159, 110] width 64 height 18
click at [194, 106] on div "PRACTICAS CULTURALES DE MEXICO Y MI COMUNIDADA PRODUCTO DEL PRYECTO 3 ¡Divulgad…" at bounding box center [145, 76] width 189 height 173
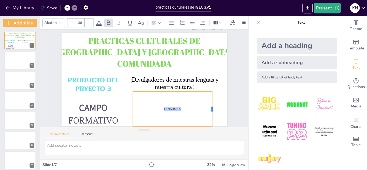
drag, startPoint x: 194, startPoint y: 106, endPoint x: 208, endPoint y: 106, distance: 14.5
click at [208, 106] on div at bounding box center [206, 122] width 12 height 35
